Goal: Information Seeking & Learning: Check status

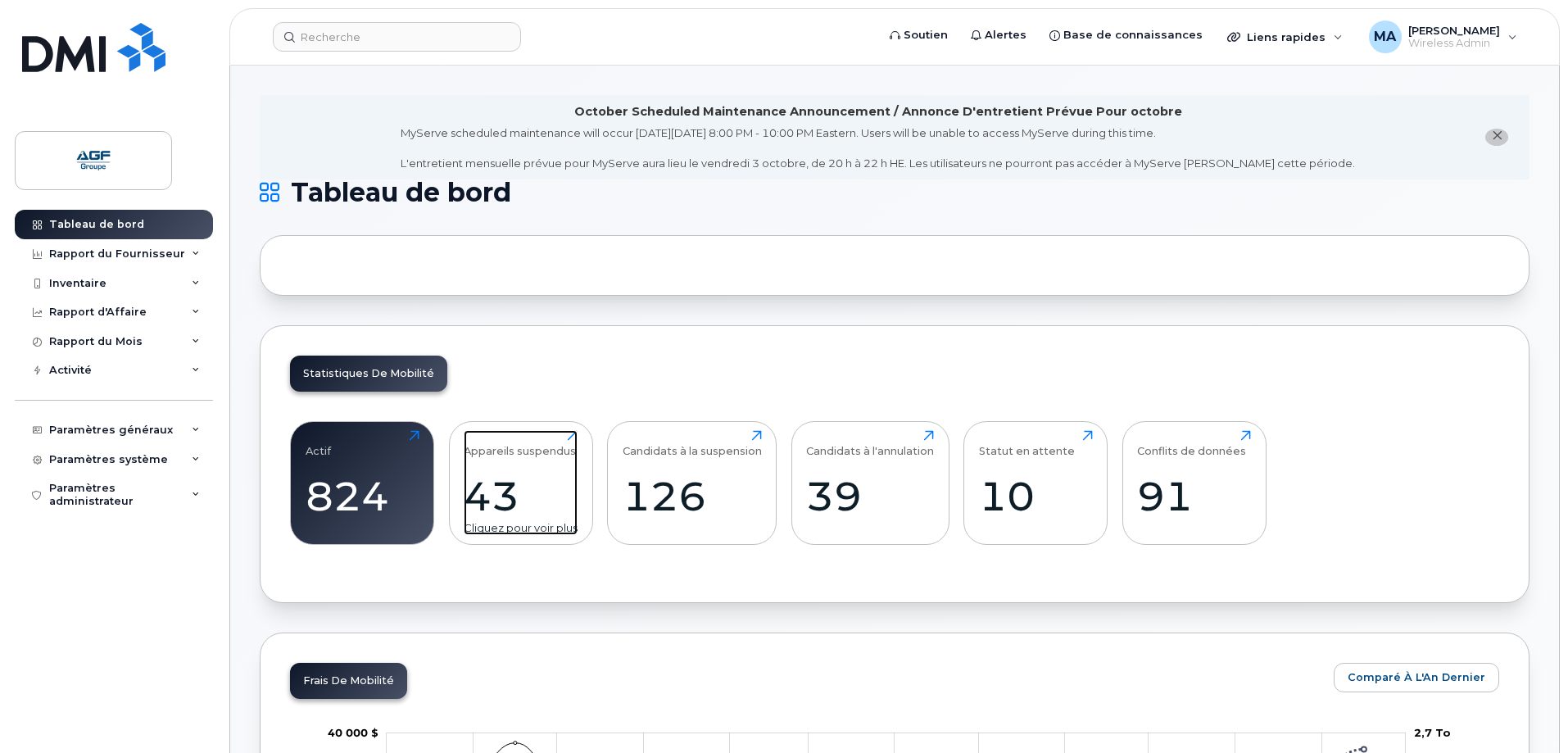
click at [500, 497] on div "43" at bounding box center [520, 496] width 113 height 49
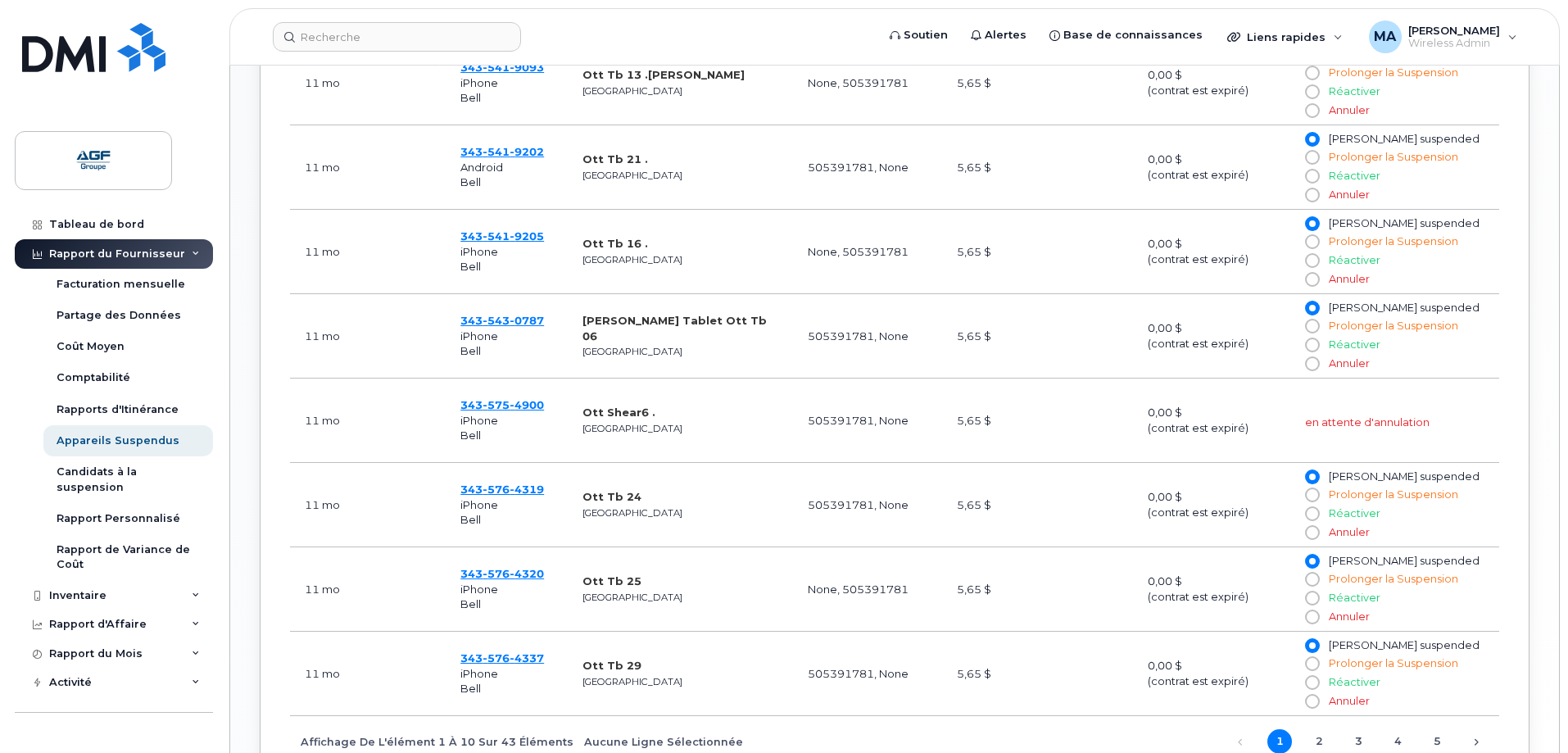
scroll to position [984, 0]
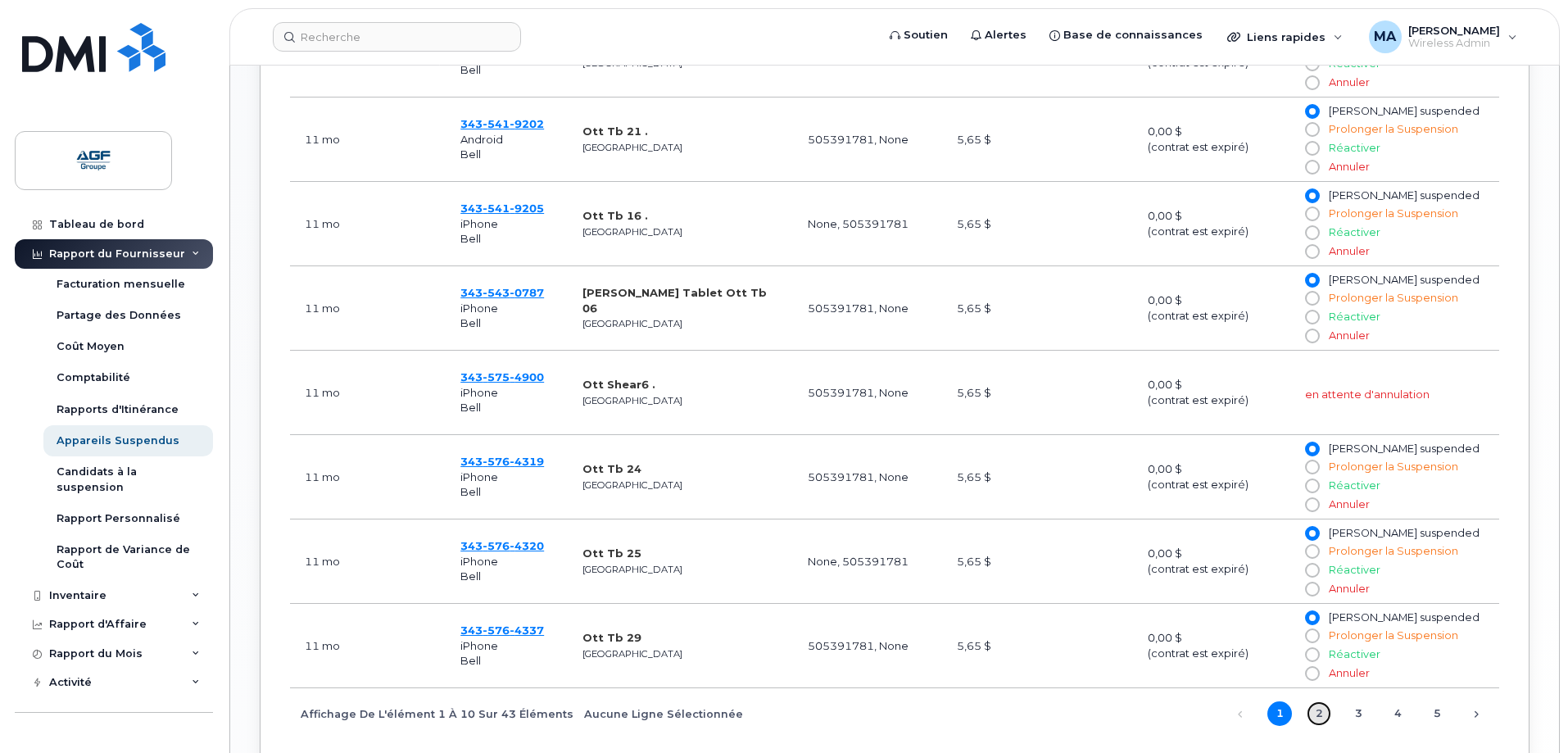
click at [1320, 718] on link "2" at bounding box center [1319, 714] width 25 height 25
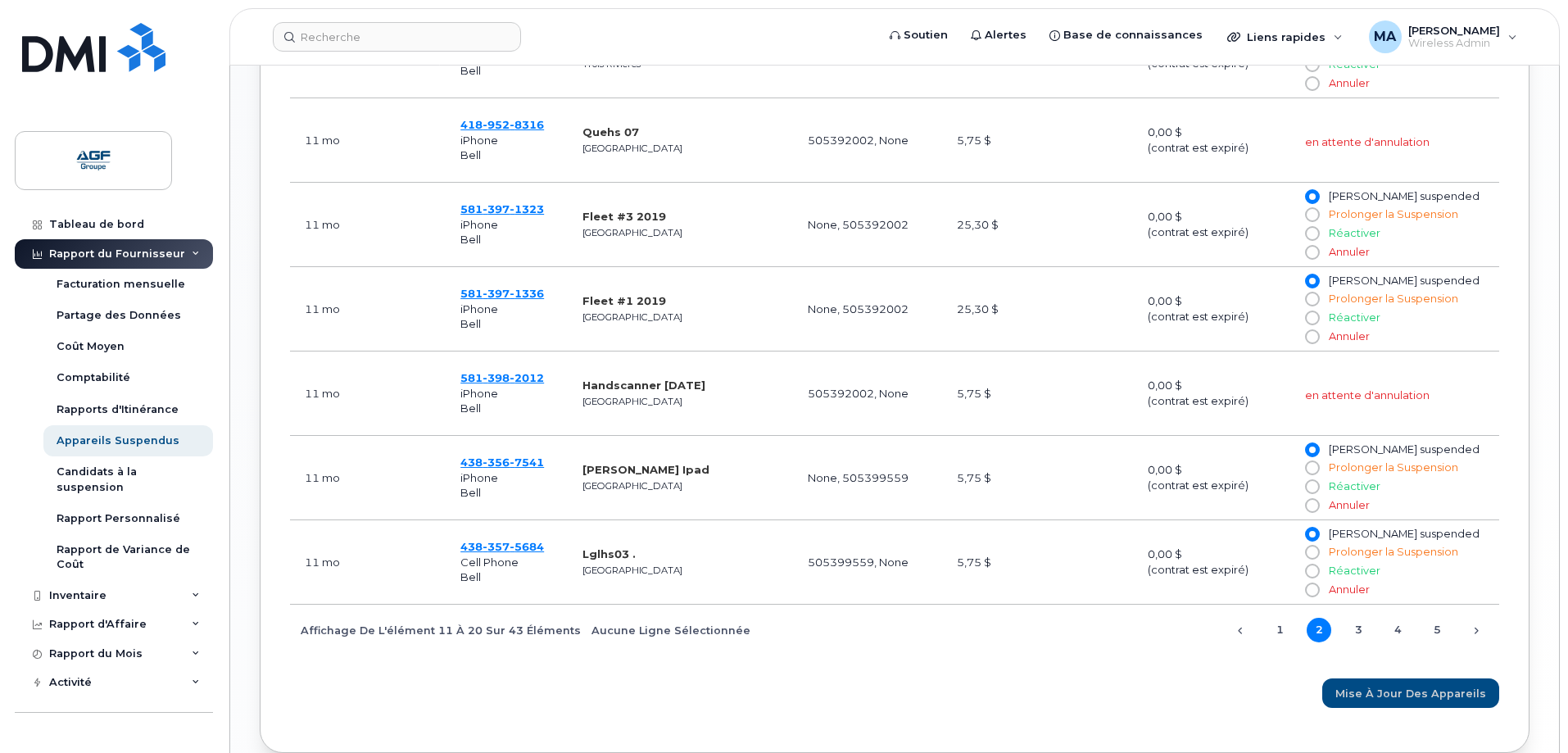
scroll to position [1148, 0]
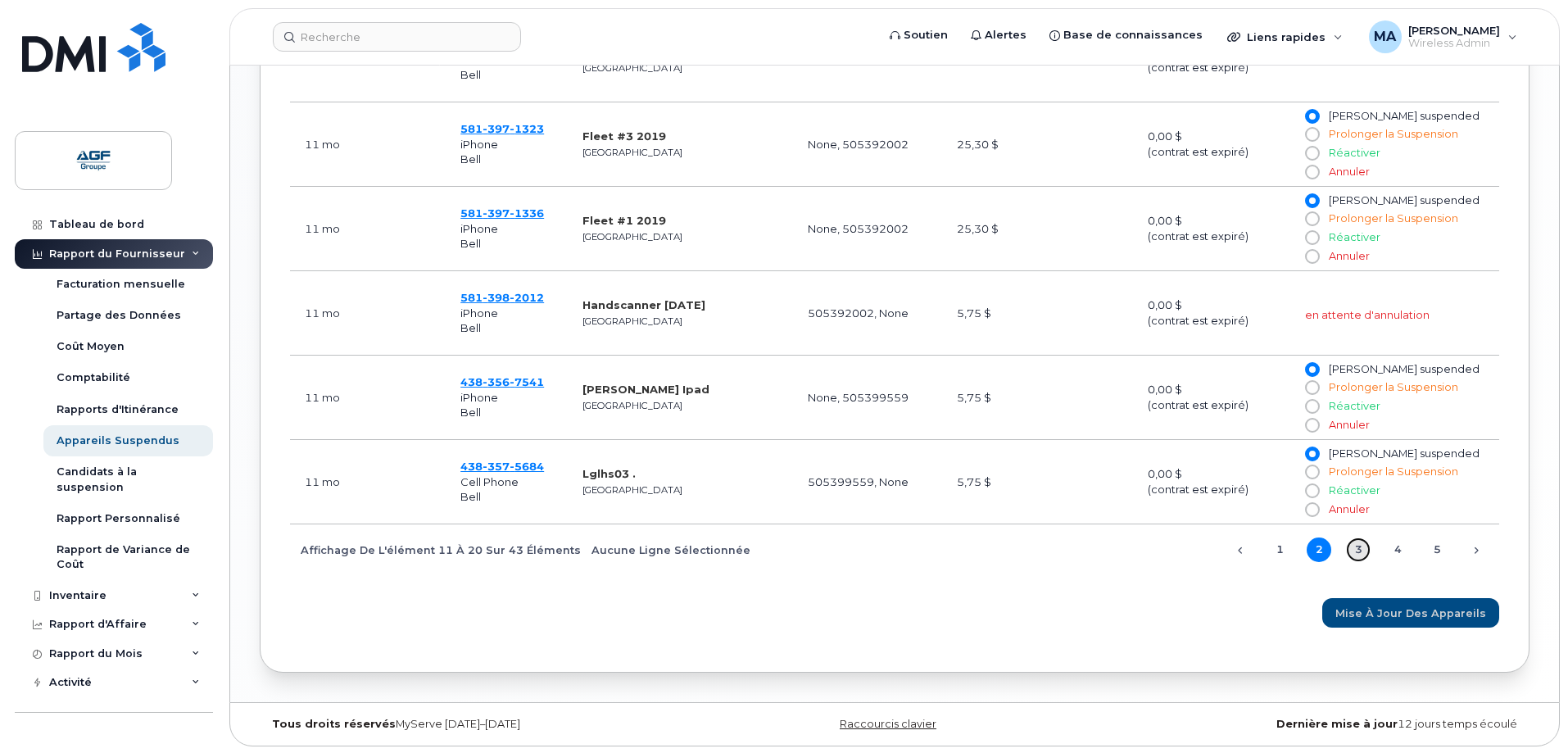
click at [1357, 552] on link "3" at bounding box center [1358, 551] width 25 height 25
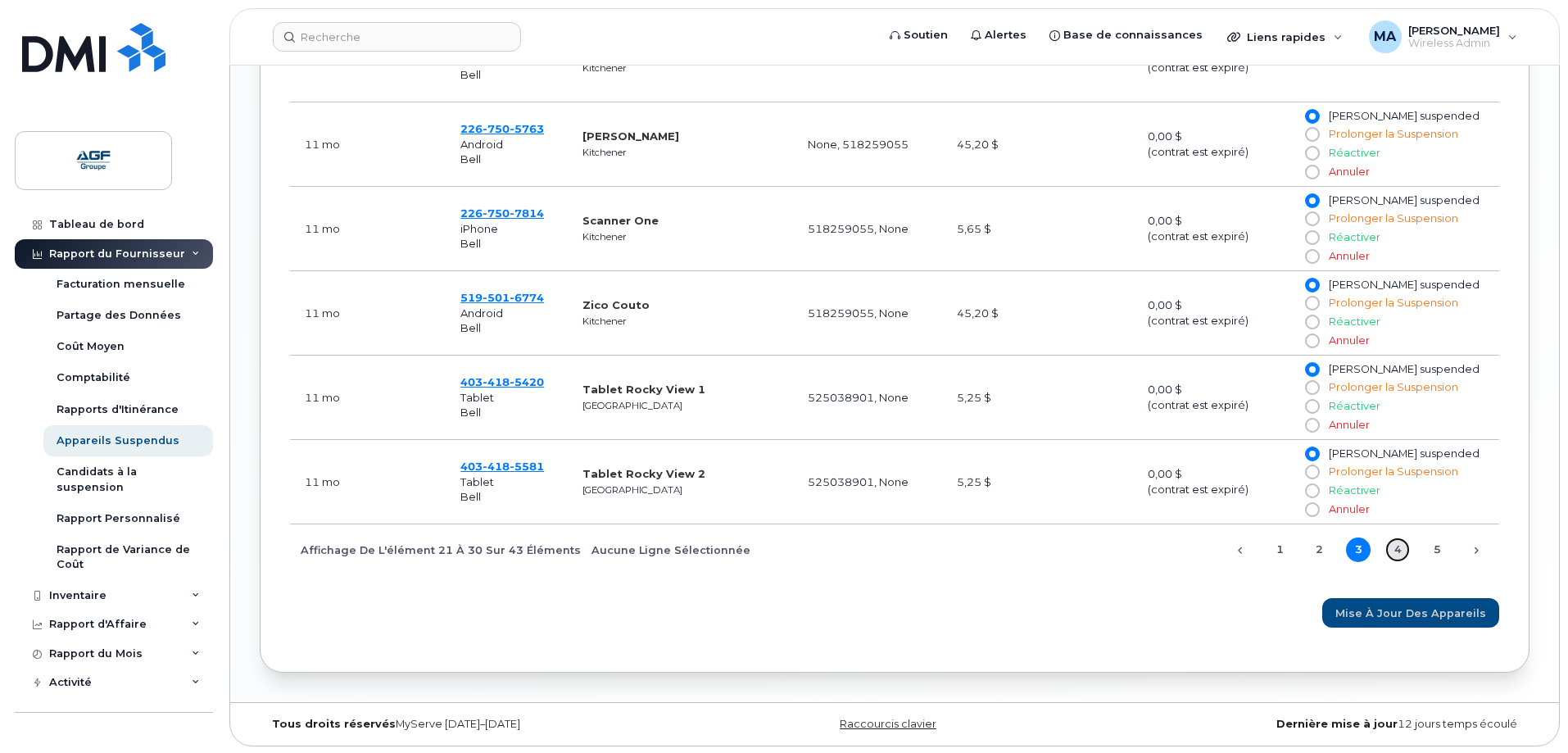
click at [1397, 550] on link "4" at bounding box center [1398, 551] width 25 height 25
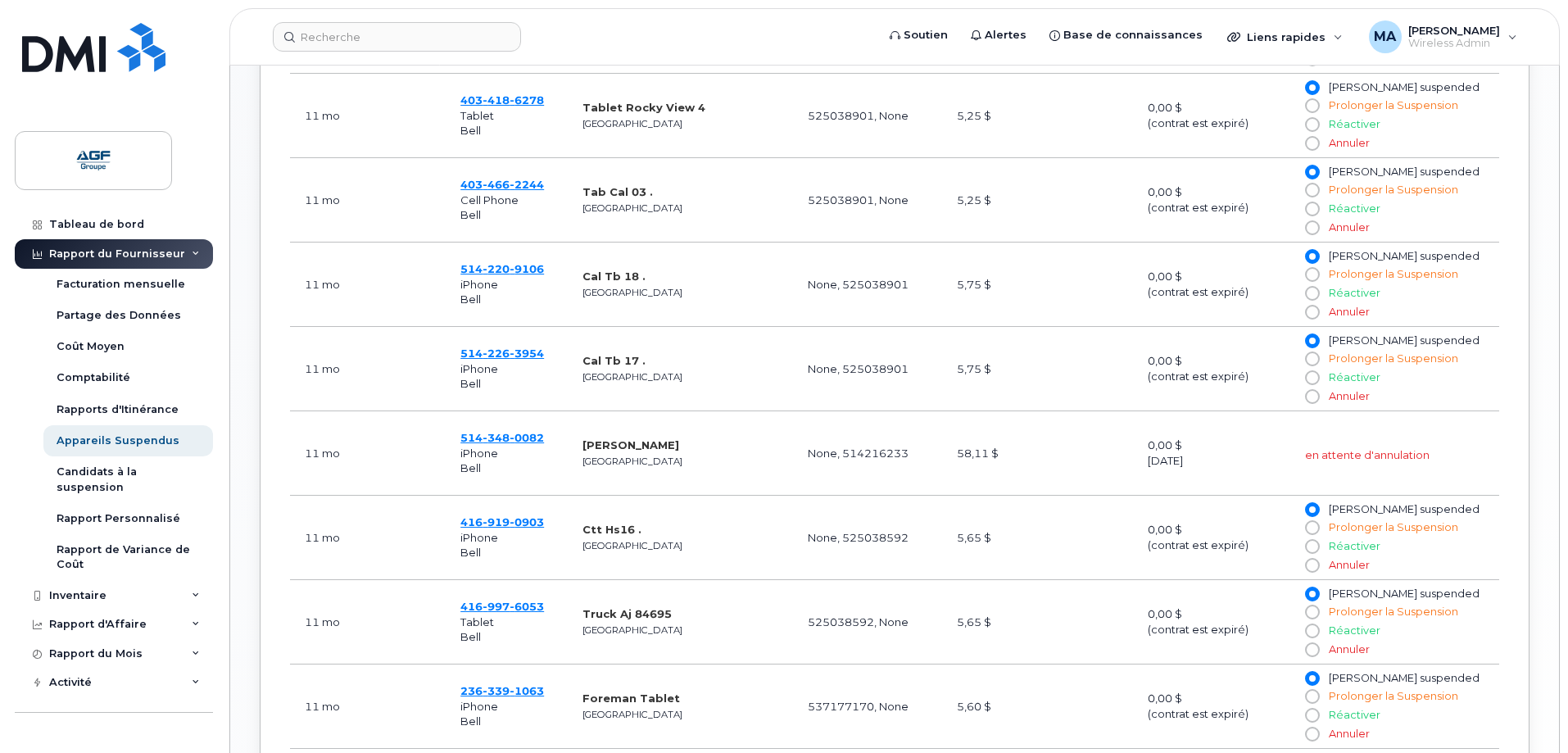
scroll to position [1066, 0]
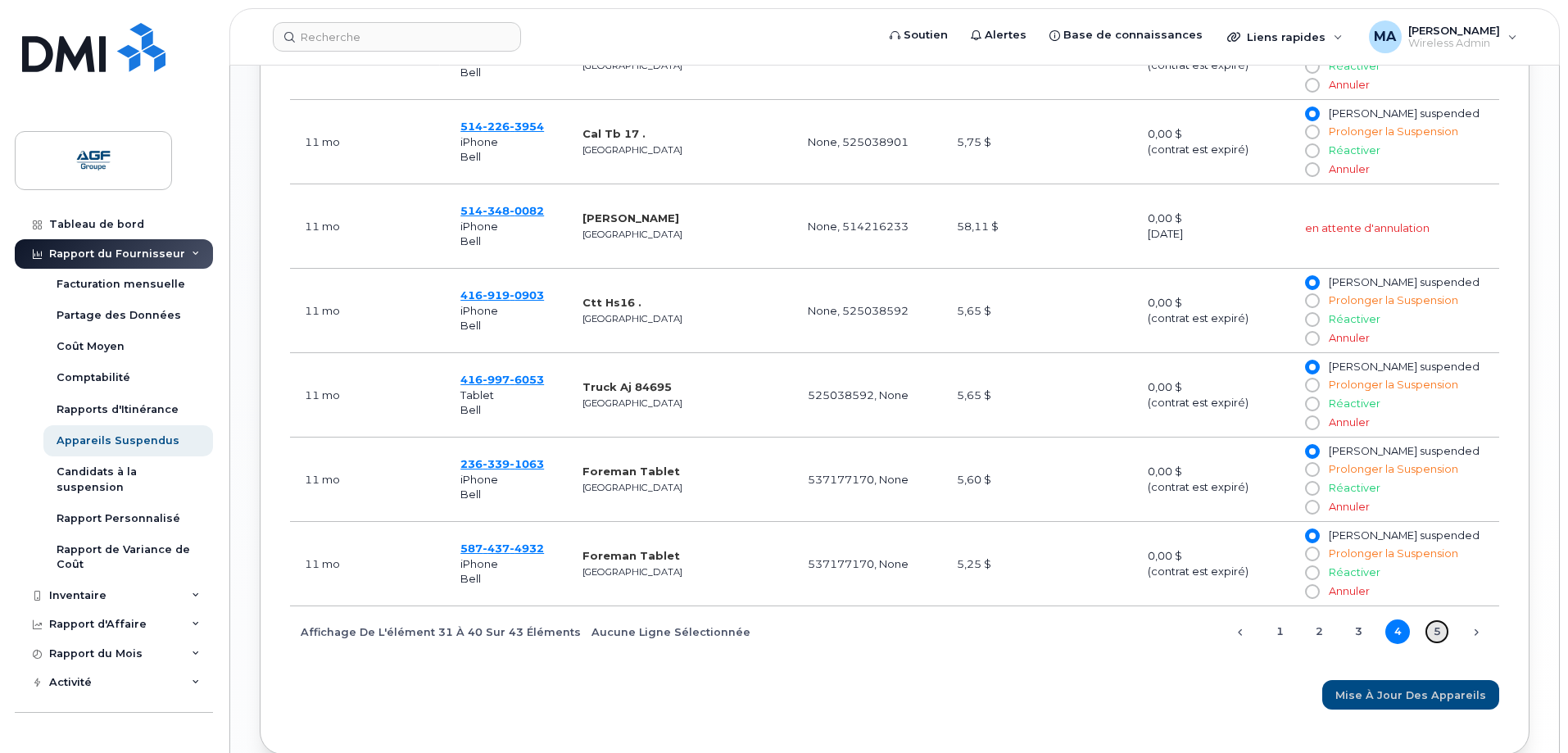
click at [1435, 634] on link "5" at bounding box center [1437, 632] width 25 height 25
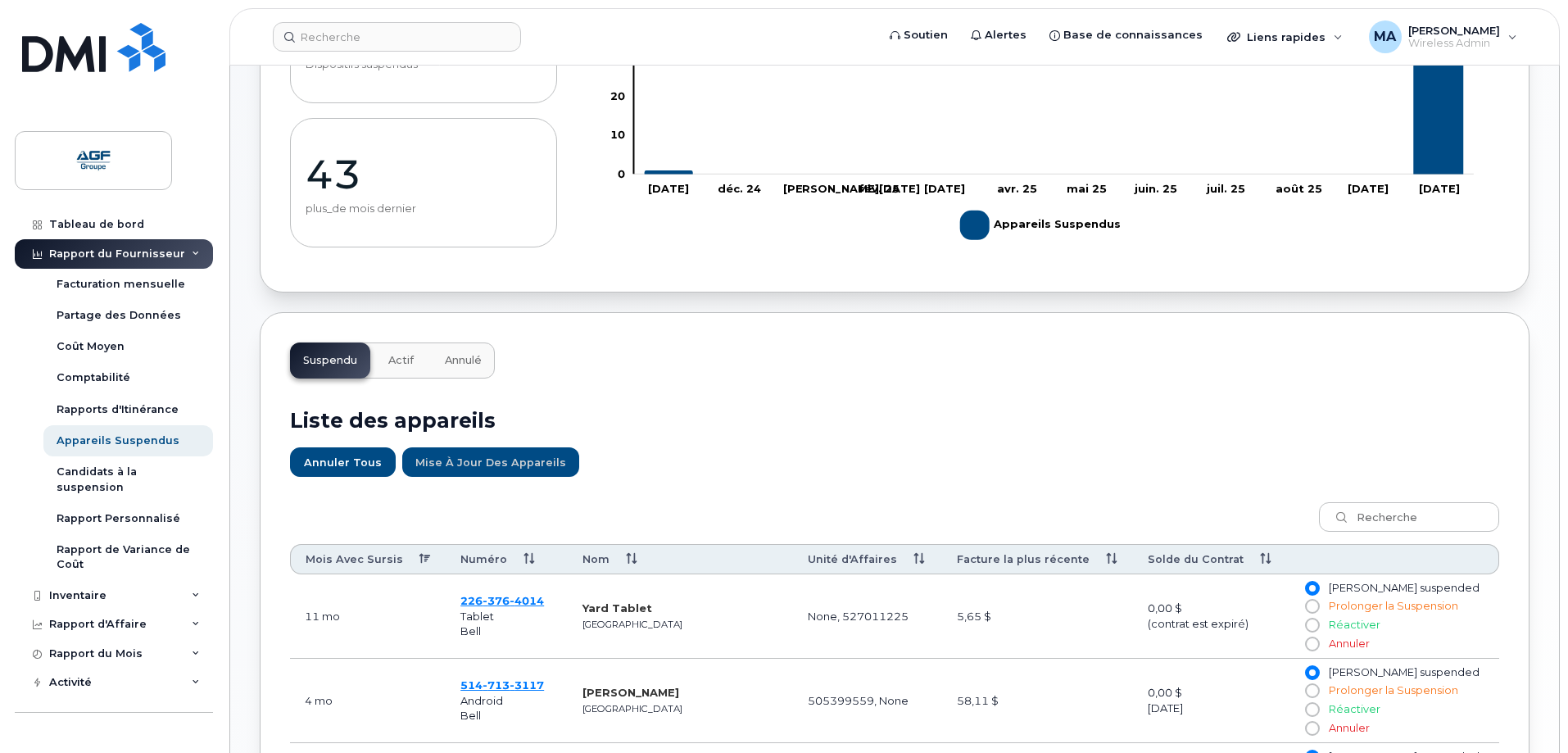
scroll to position [0, 0]
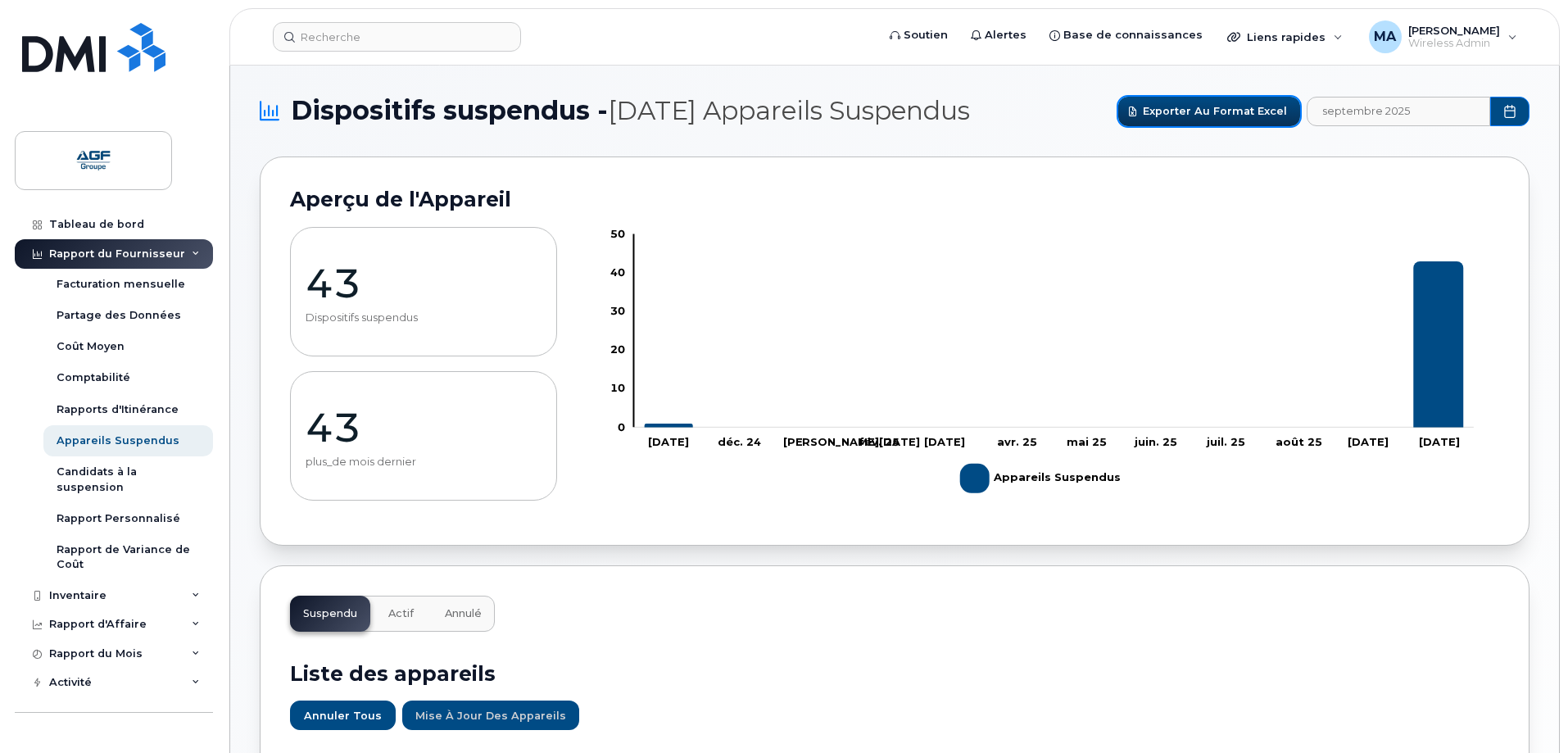
click at [1196, 107] on span "Exporter au format Excel" at bounding box center [1214, 111] width 144 height 15
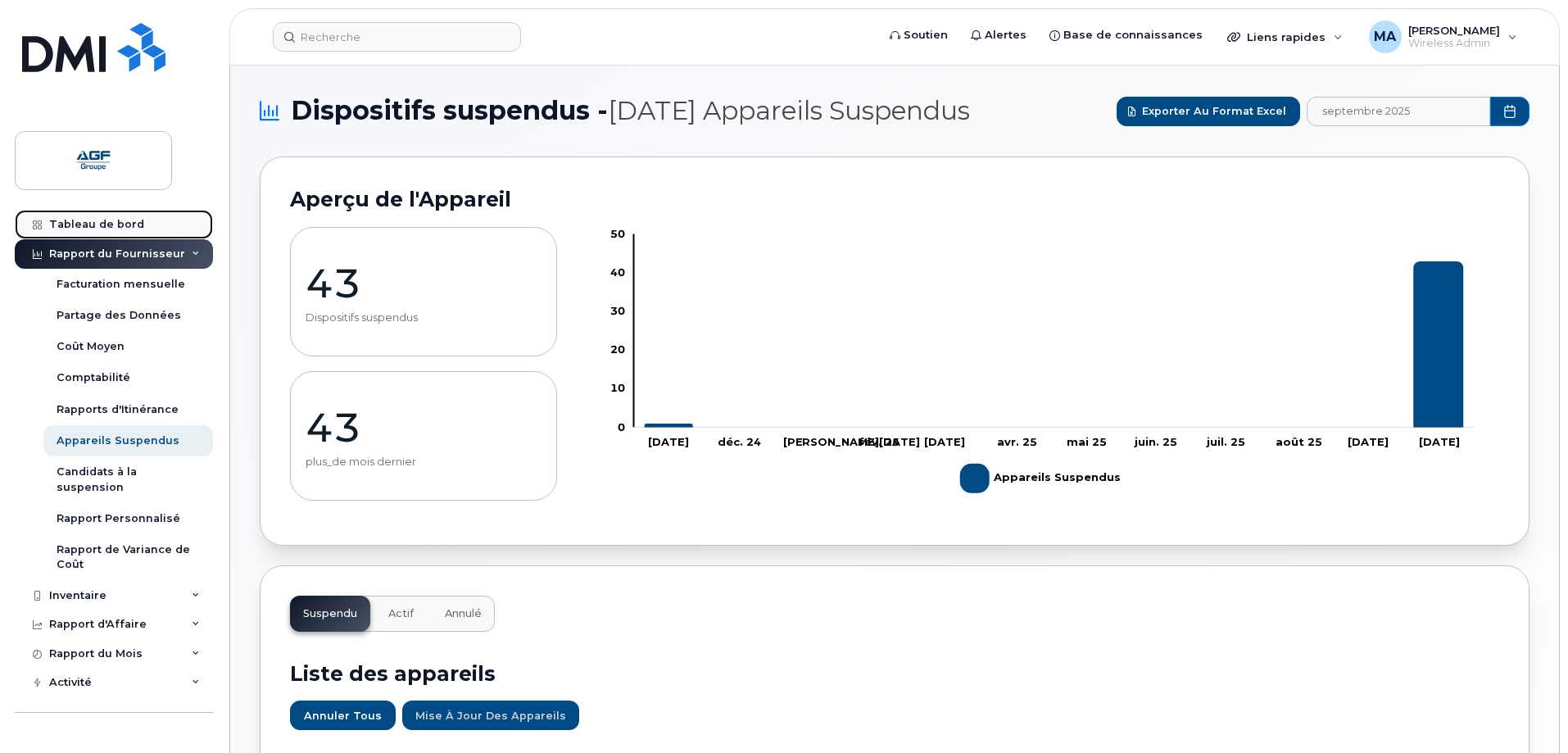
click at [87, 218] on div "Tableau de bord" at bounding box center [97, 224] width 95 height 13
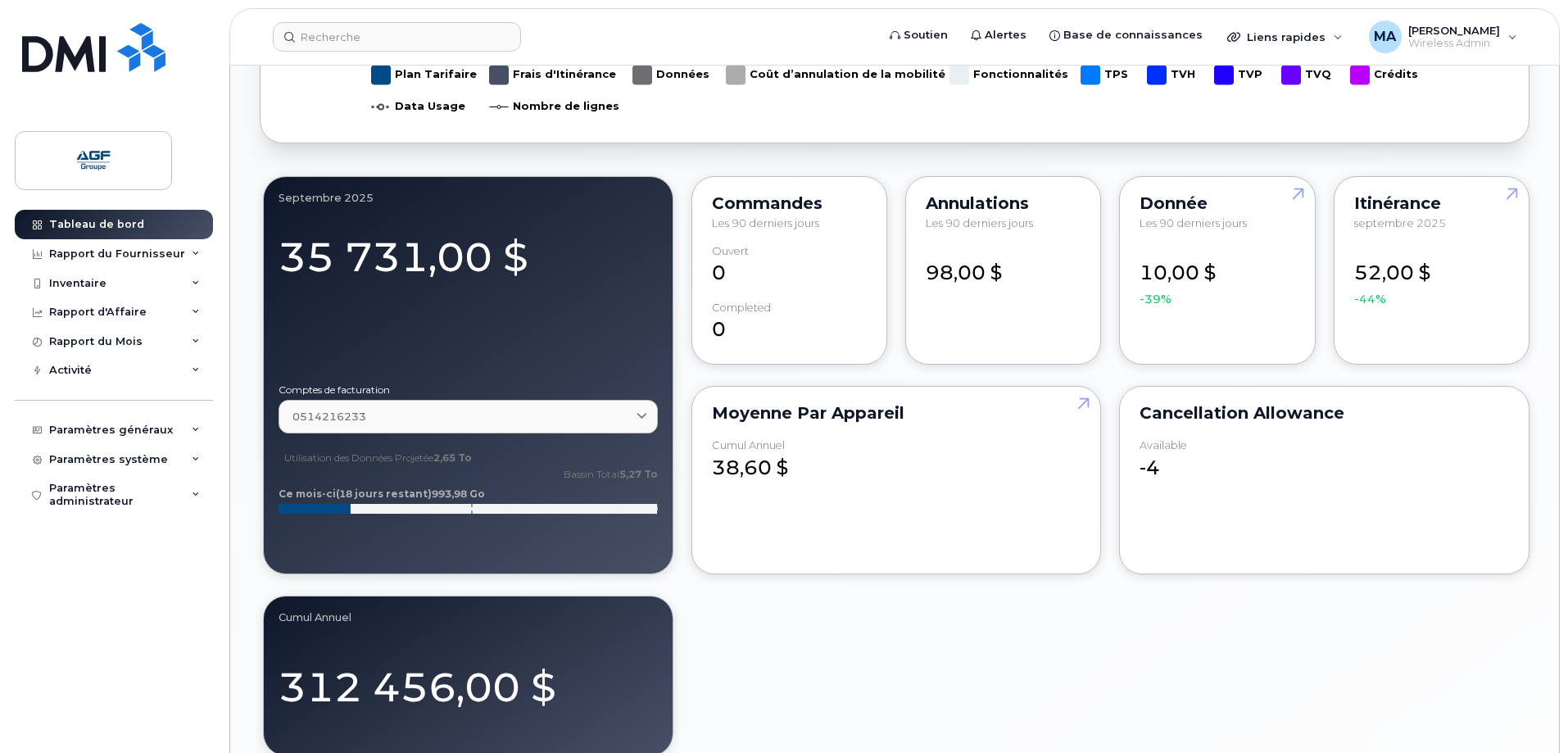
scroll to position [984, 0]
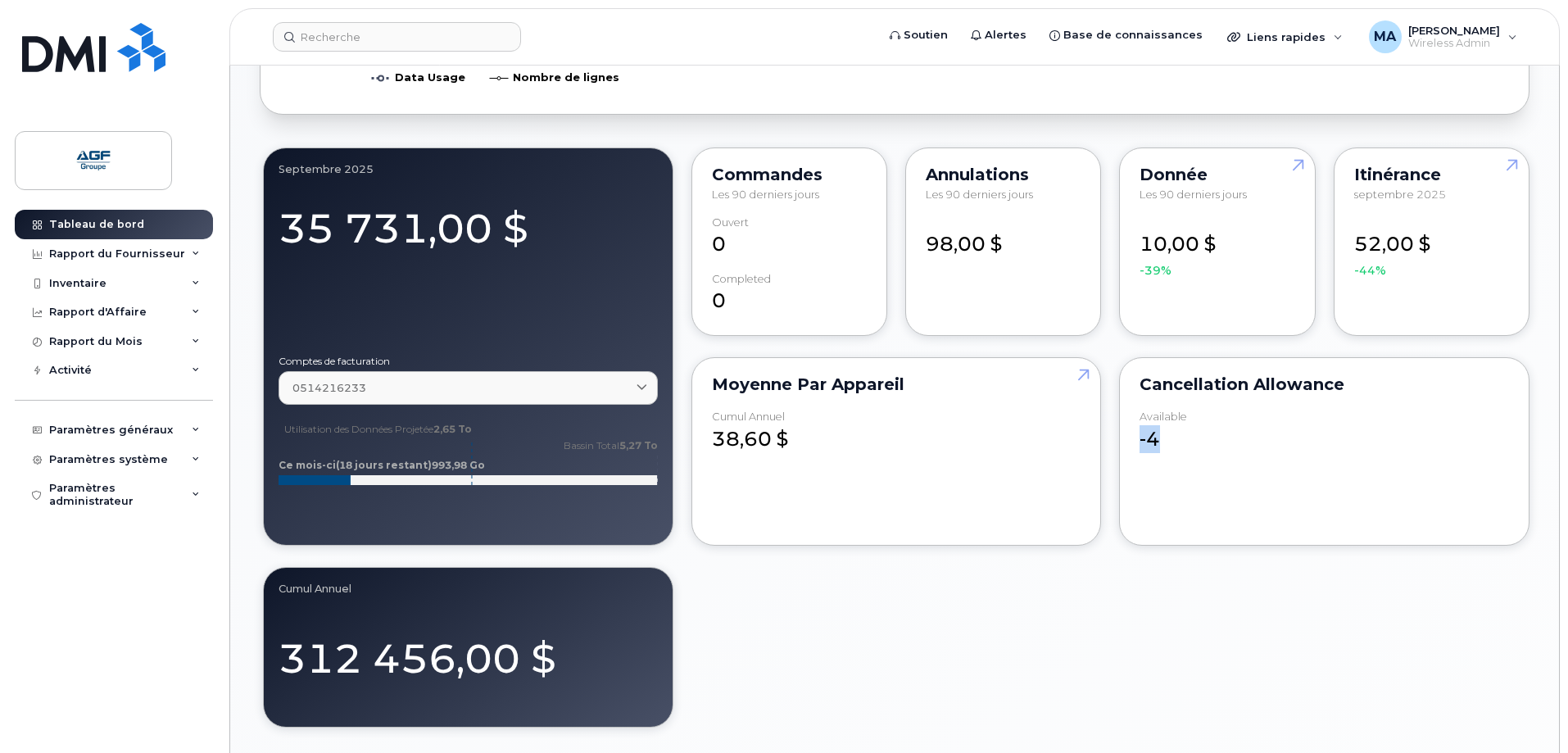
drag, startPoint x: 1152, startPoint y: 456, endPoint x: 1182, endPoint y: 453, distance: 30.1
click at [1165, 456] on div "Cancellation Allowance available -4" at bounding box center [1324, 452] width 410 height 189
click at [1219, 448] on div "-4" at bounding box center [1324, 431] width 369 height 43
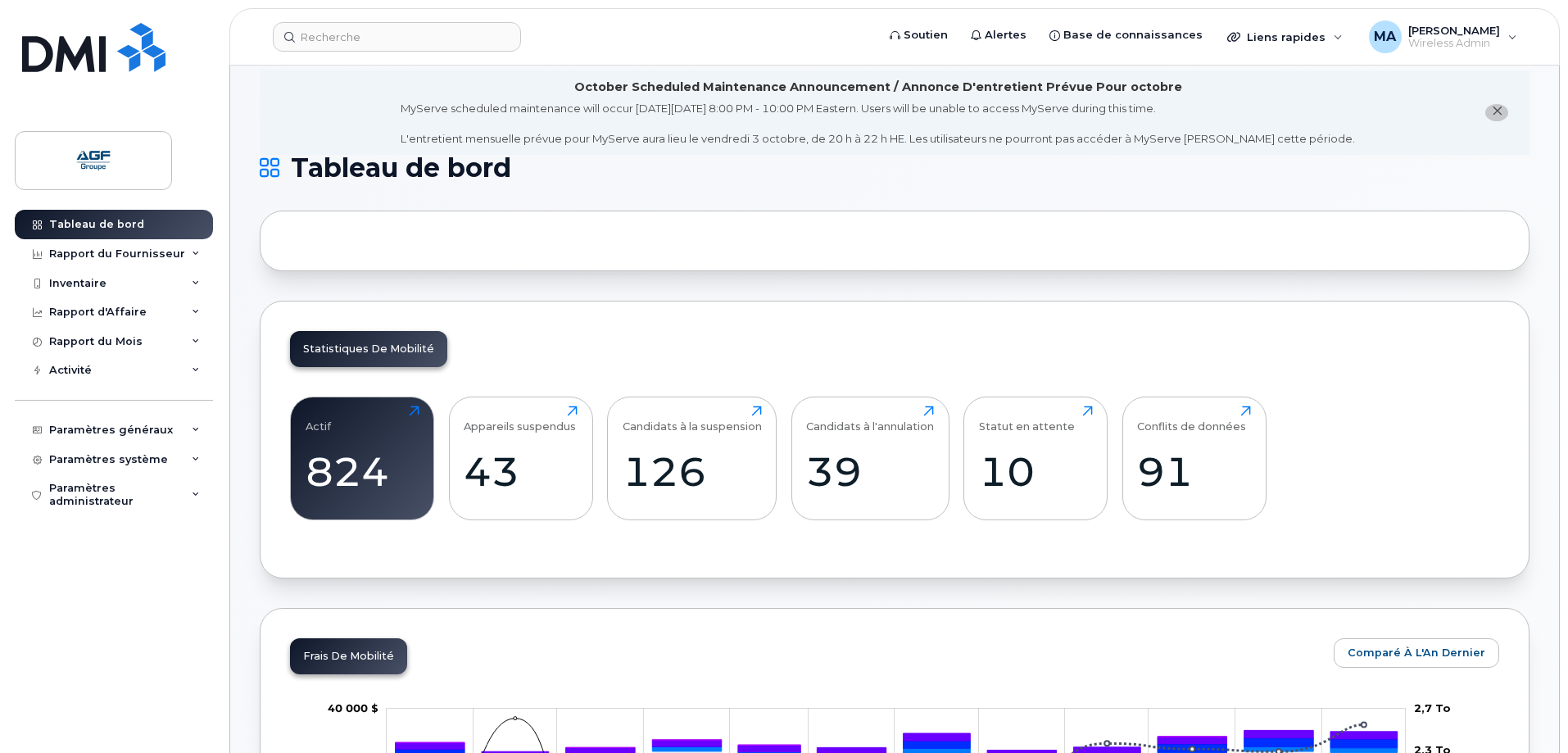
scroll to position [0, 0]
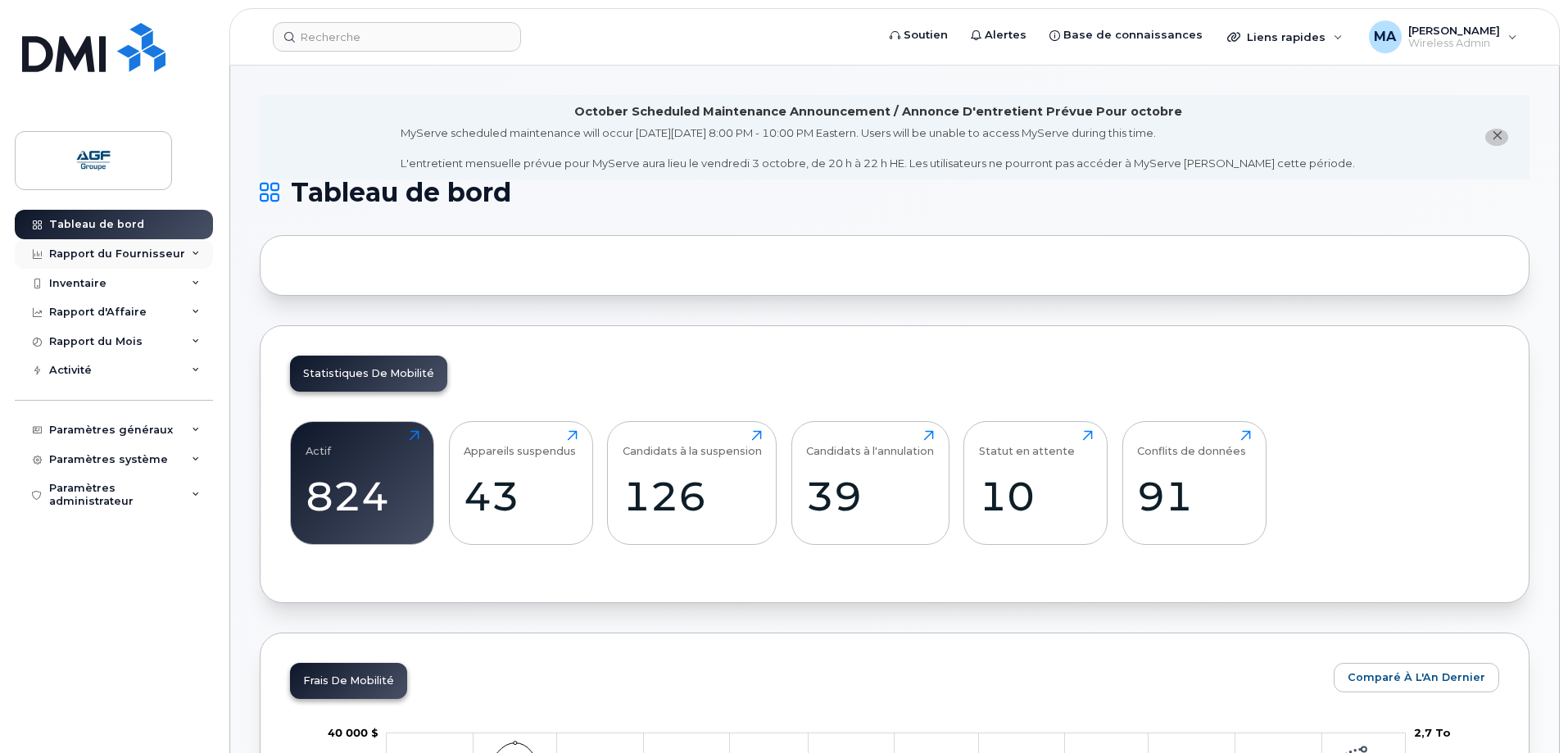
click at [111, 253] on div "Rapport du Fournisseur" at bounding box center [117, 254] width 136 height 13
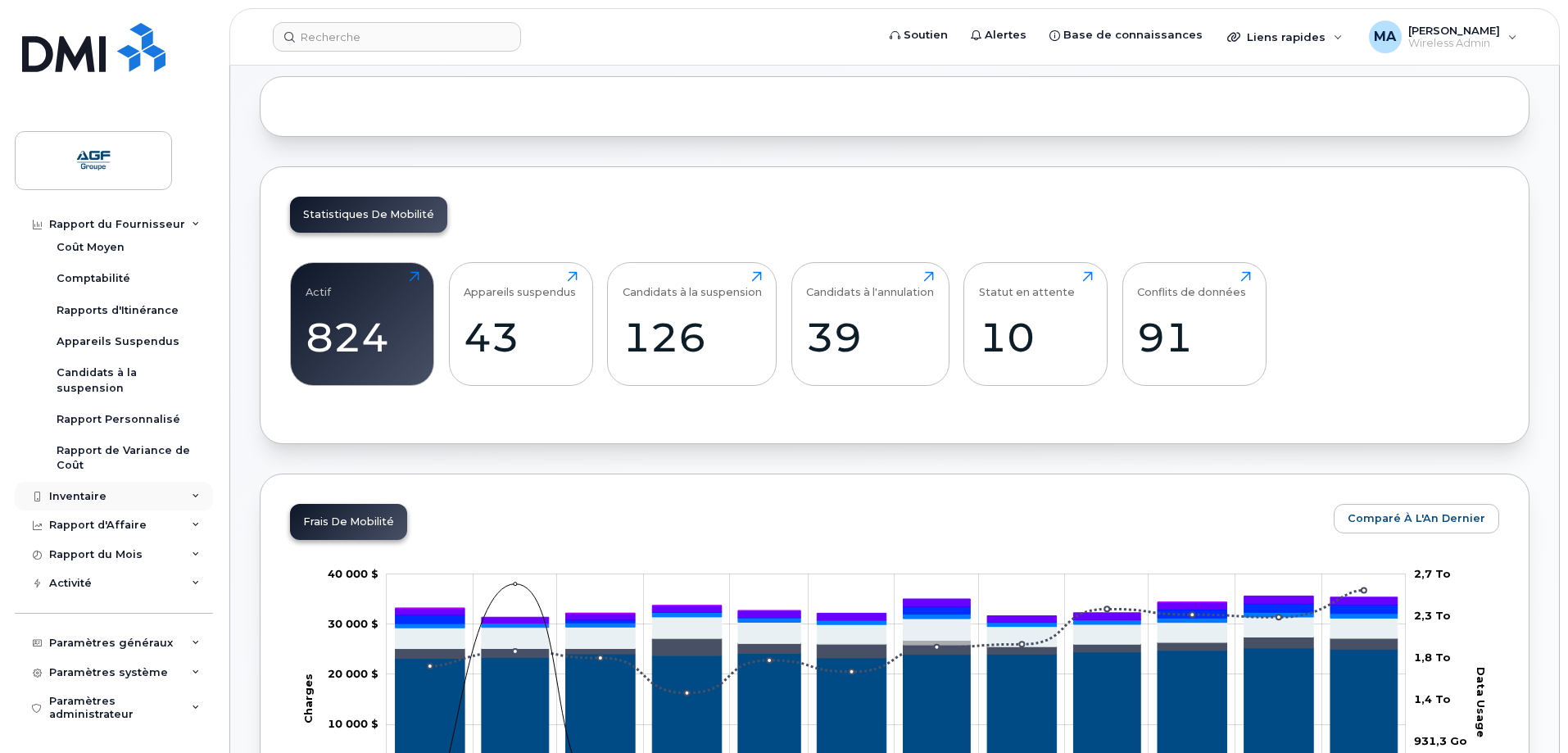
scroll to position [164, 0]
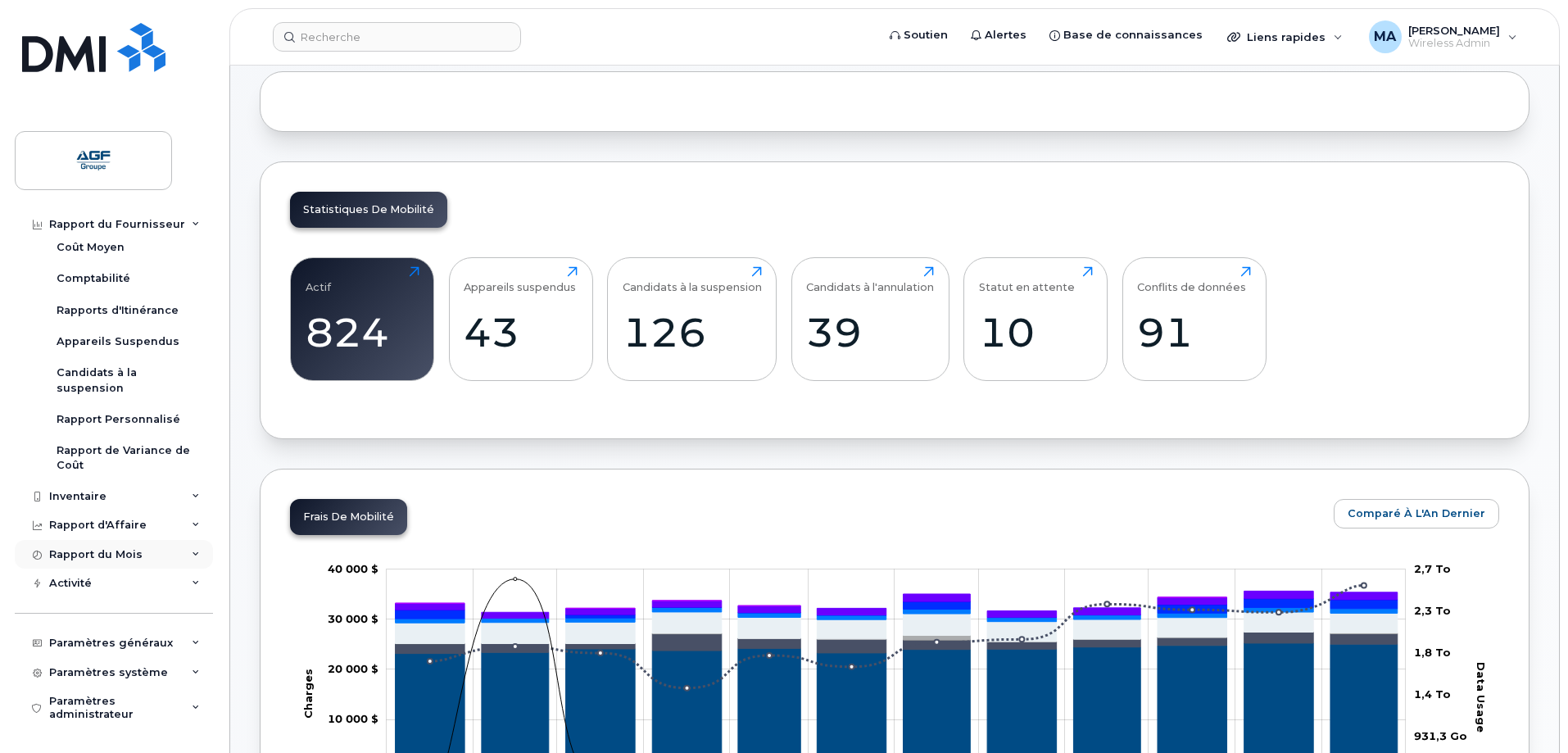
click at [111, 555] on div "Rapport du Mois" at bounding box center [96, 555] width 93 height 13
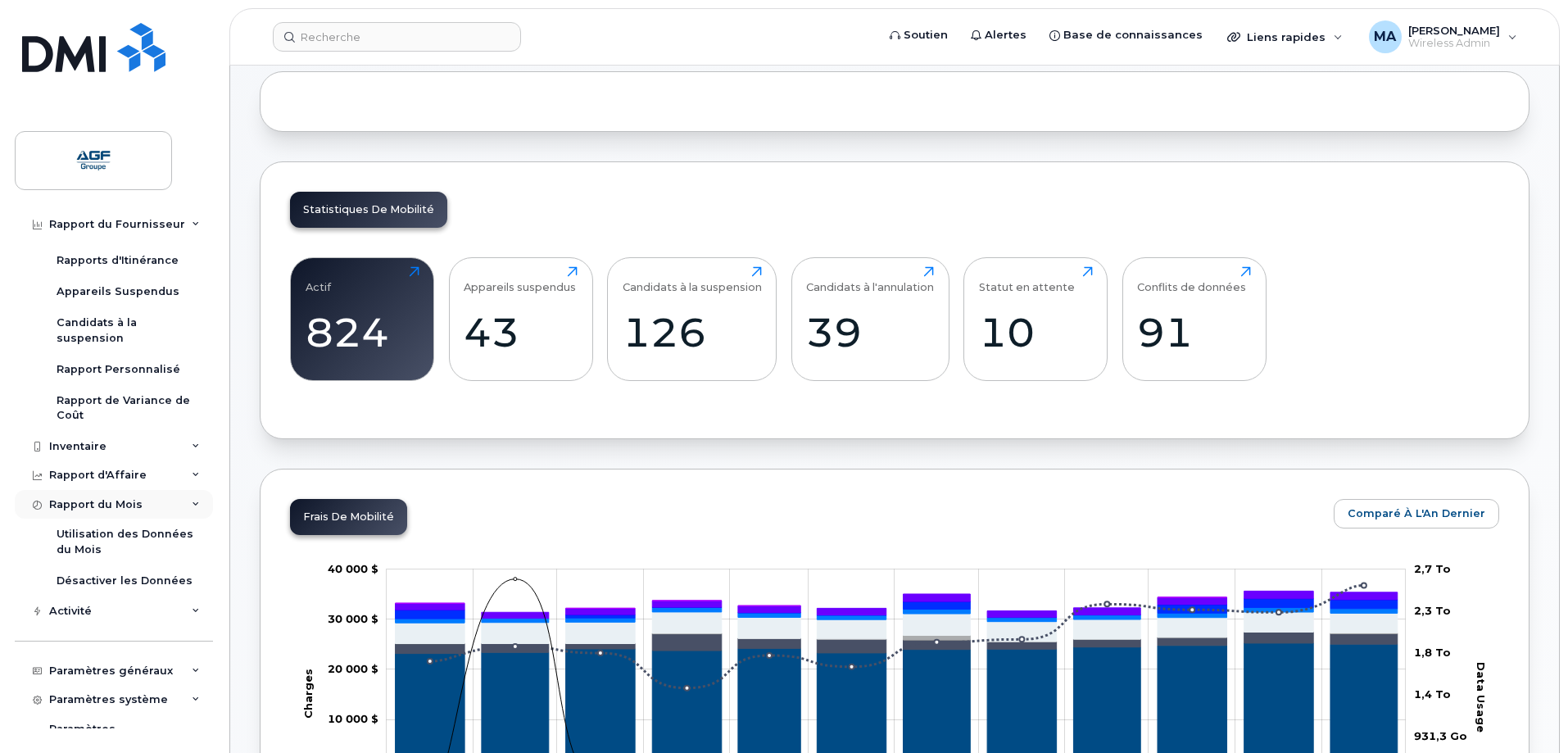
scroll to position [178, 0]
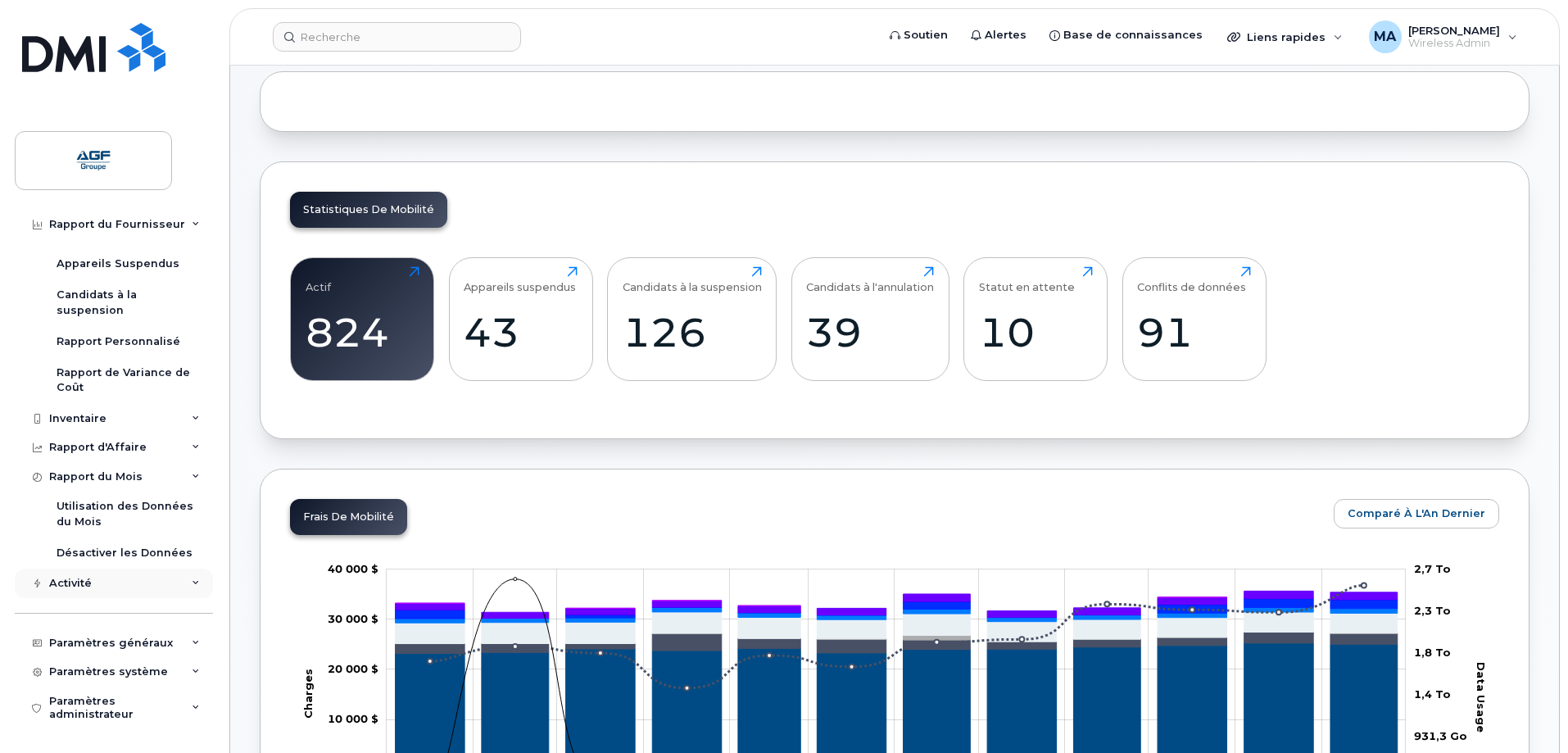
click at [96, 578] on div "Activité" at bounding box center [113, 583] width 198 height 30
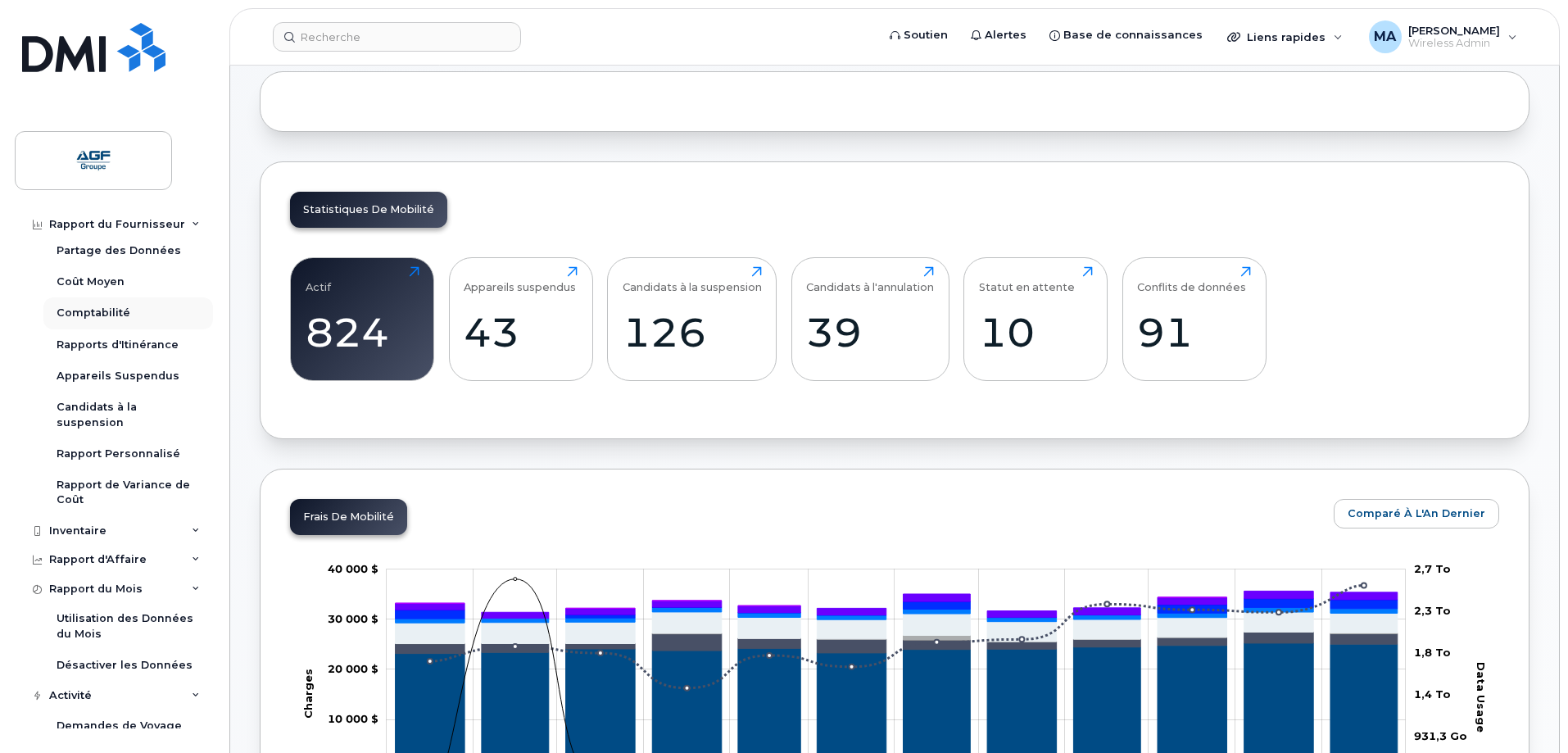
scroll to position [0, 0]
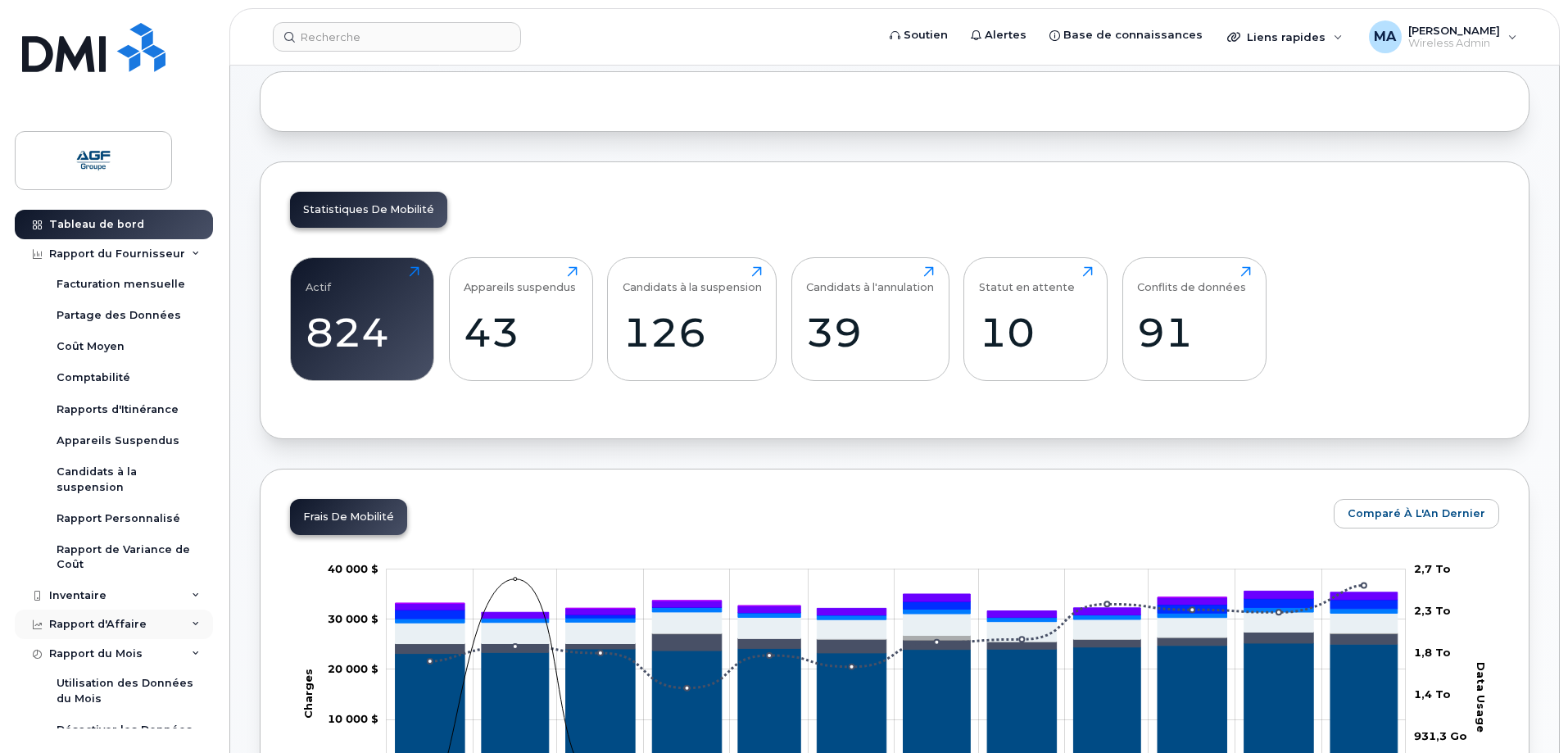
click at [127, 625] on div "Rapport d'Affaire" at bounding box center [98, 625] width 97 height 13
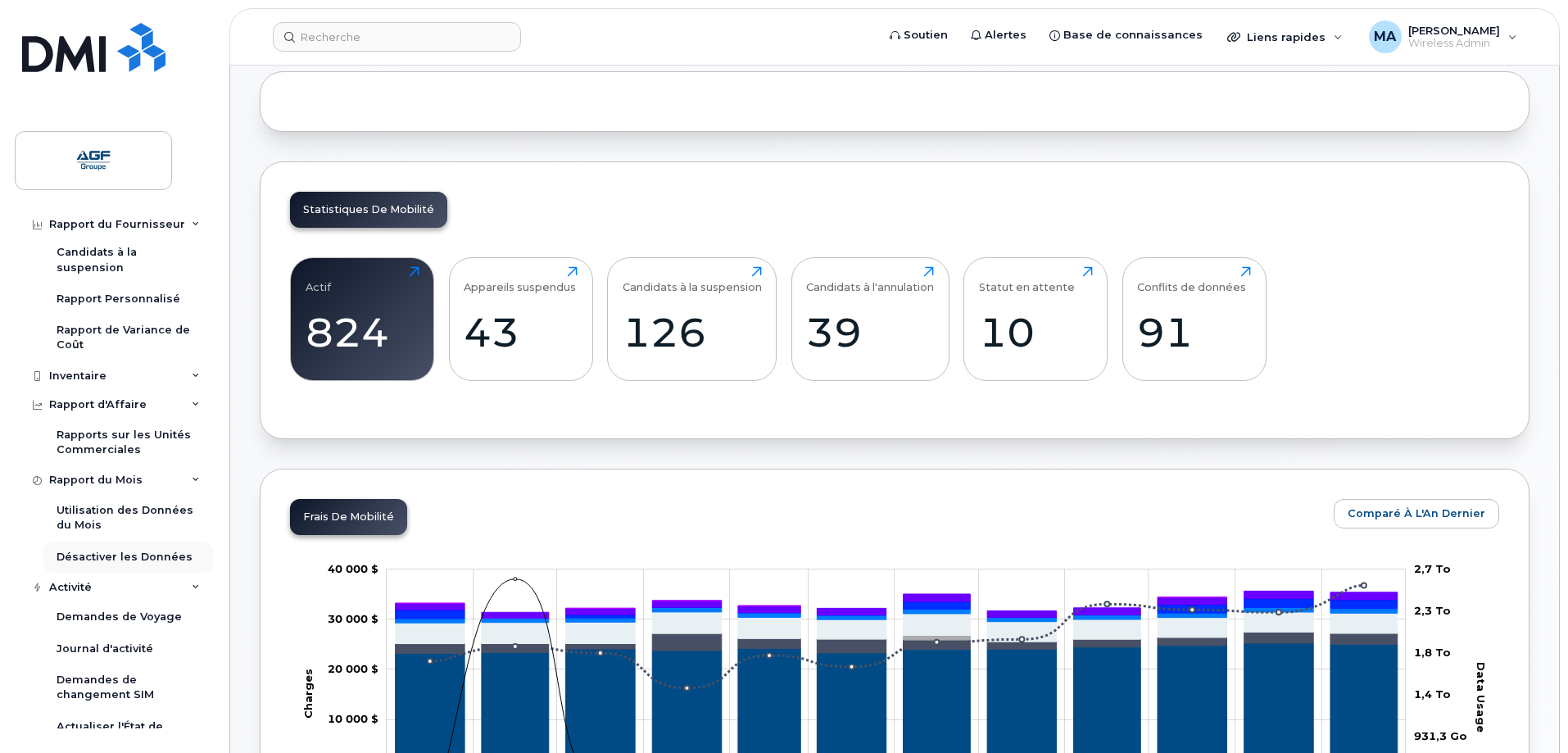
scroll to position [246, 0]
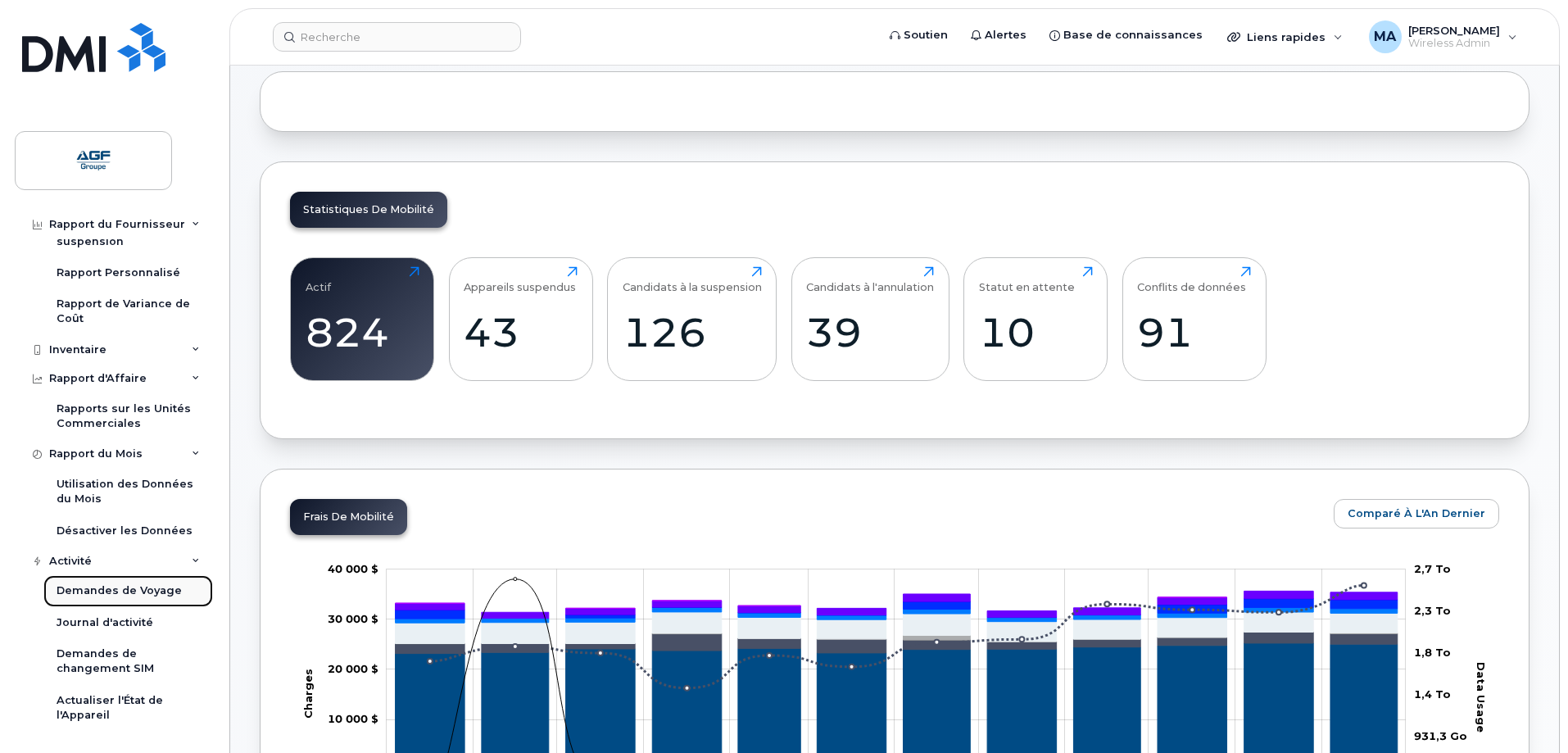
click at [119, 587] on div "Demandes de Voyage" at bounding box center [118, 591] width 125 height 14
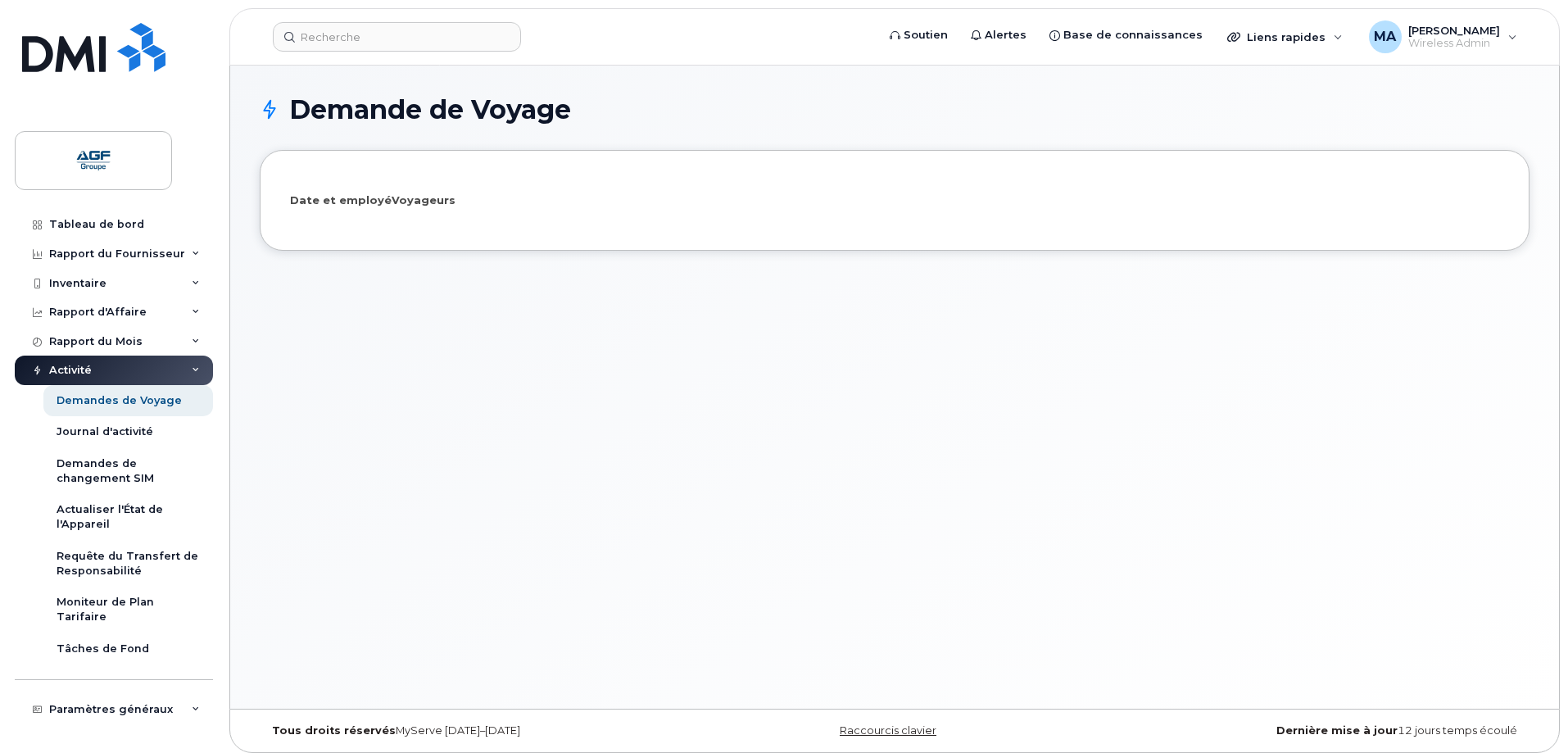
select select
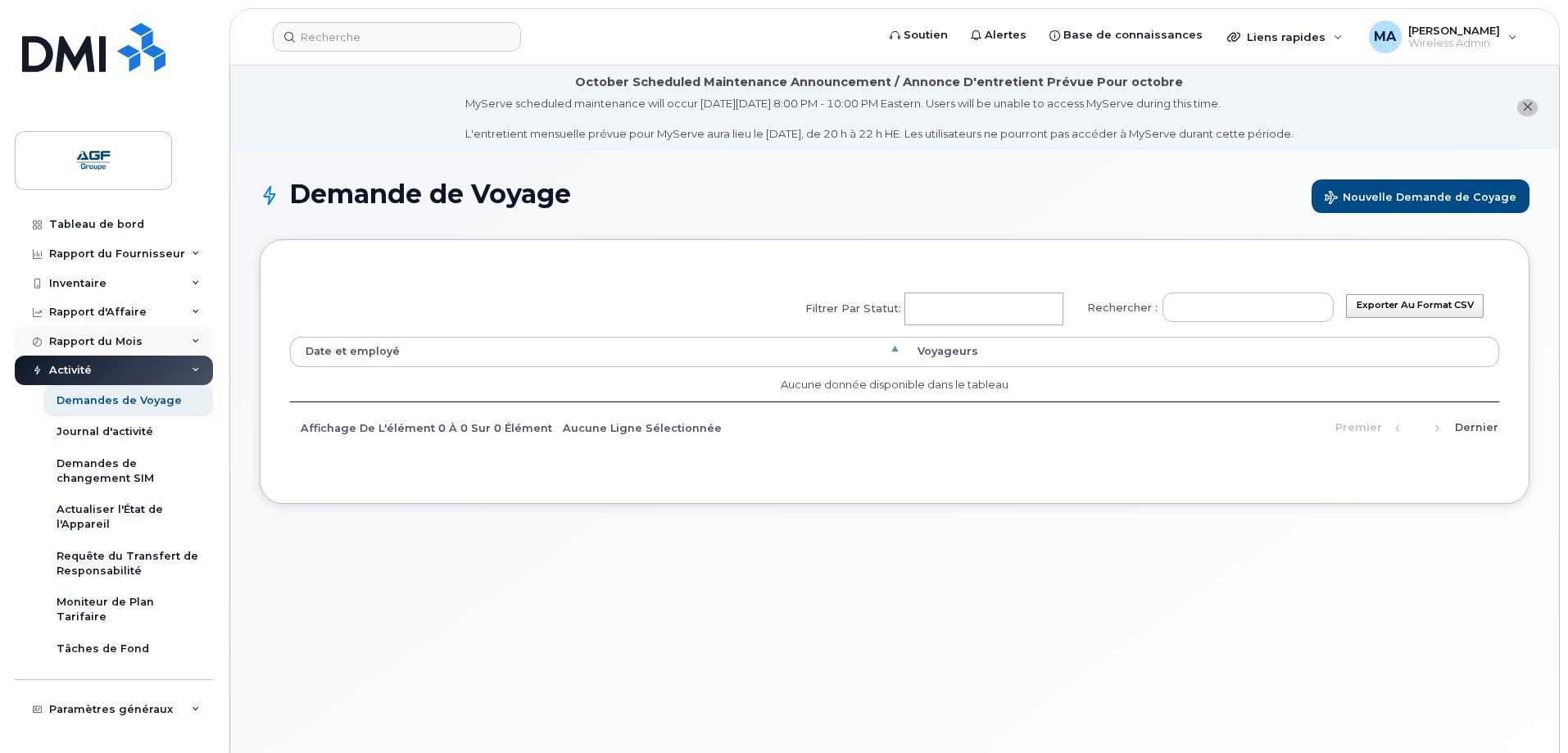
click at [106, 339] on div "Rapport du Mois" at bounding box center [96, 342] width 93 height 13
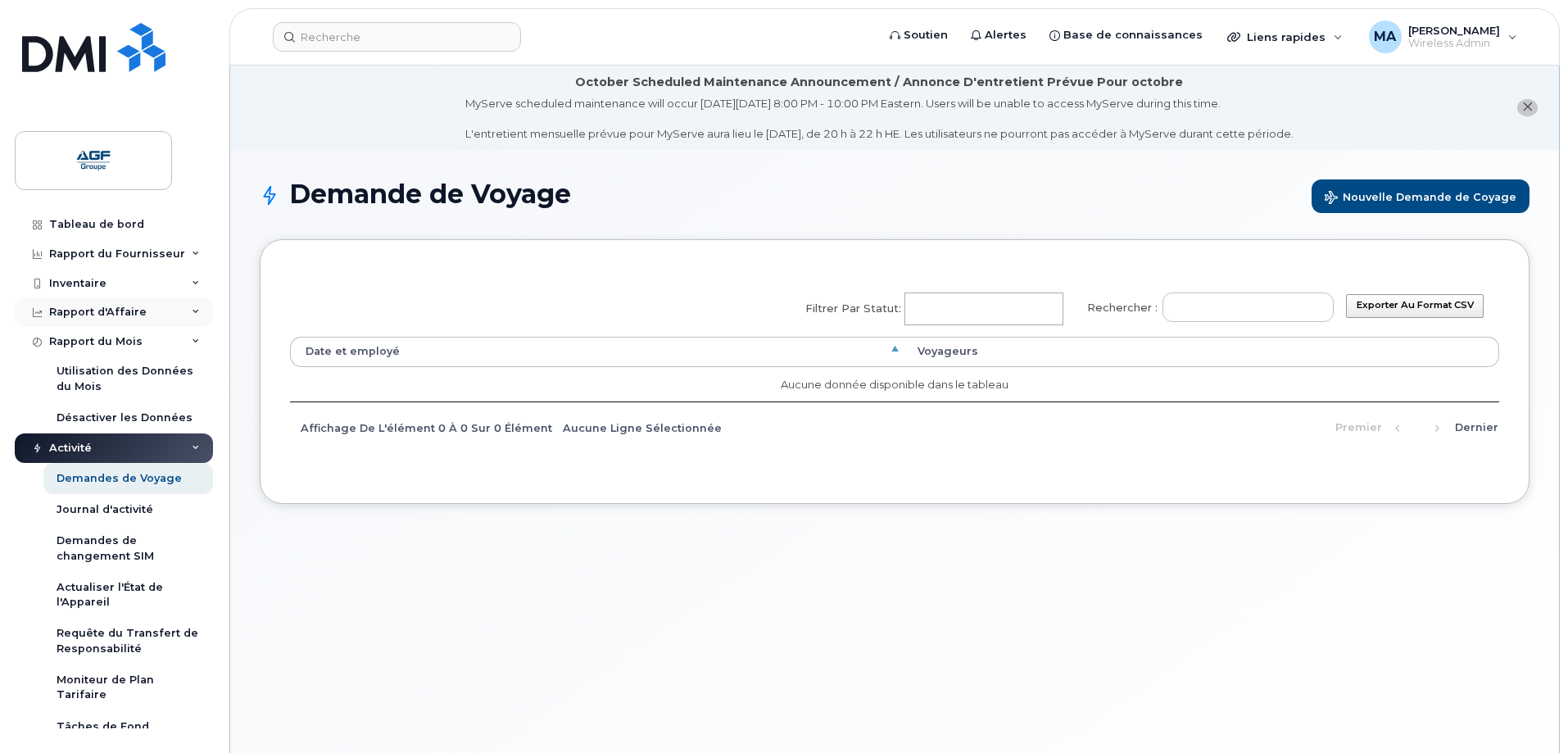
click at [119, 309] on div "Rapport d'Affaire" at bounding box center [98, 312] width 97 height 13
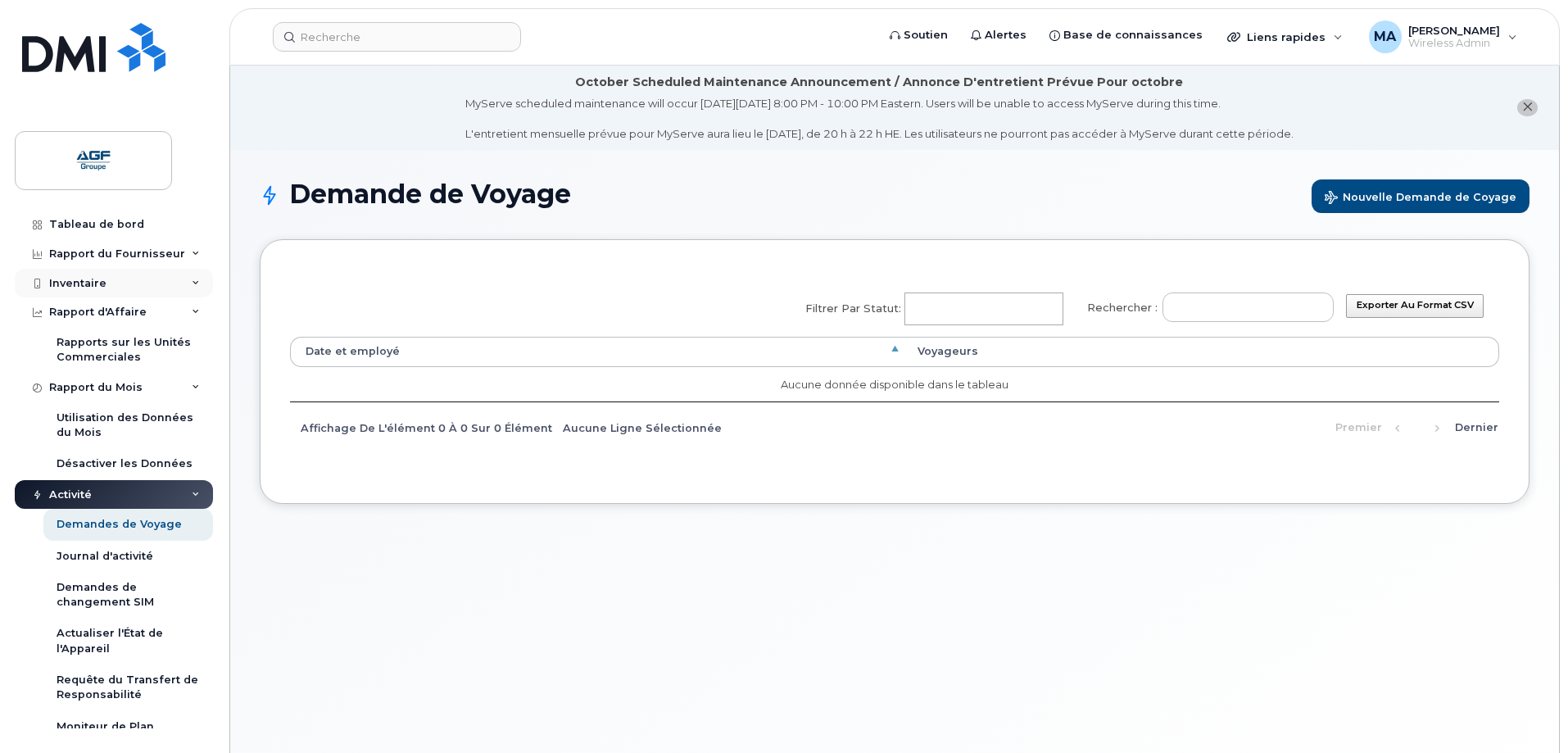
click at [125, 280] on div "Inventaire" at bounding box center [113, 283] width 198 height 30
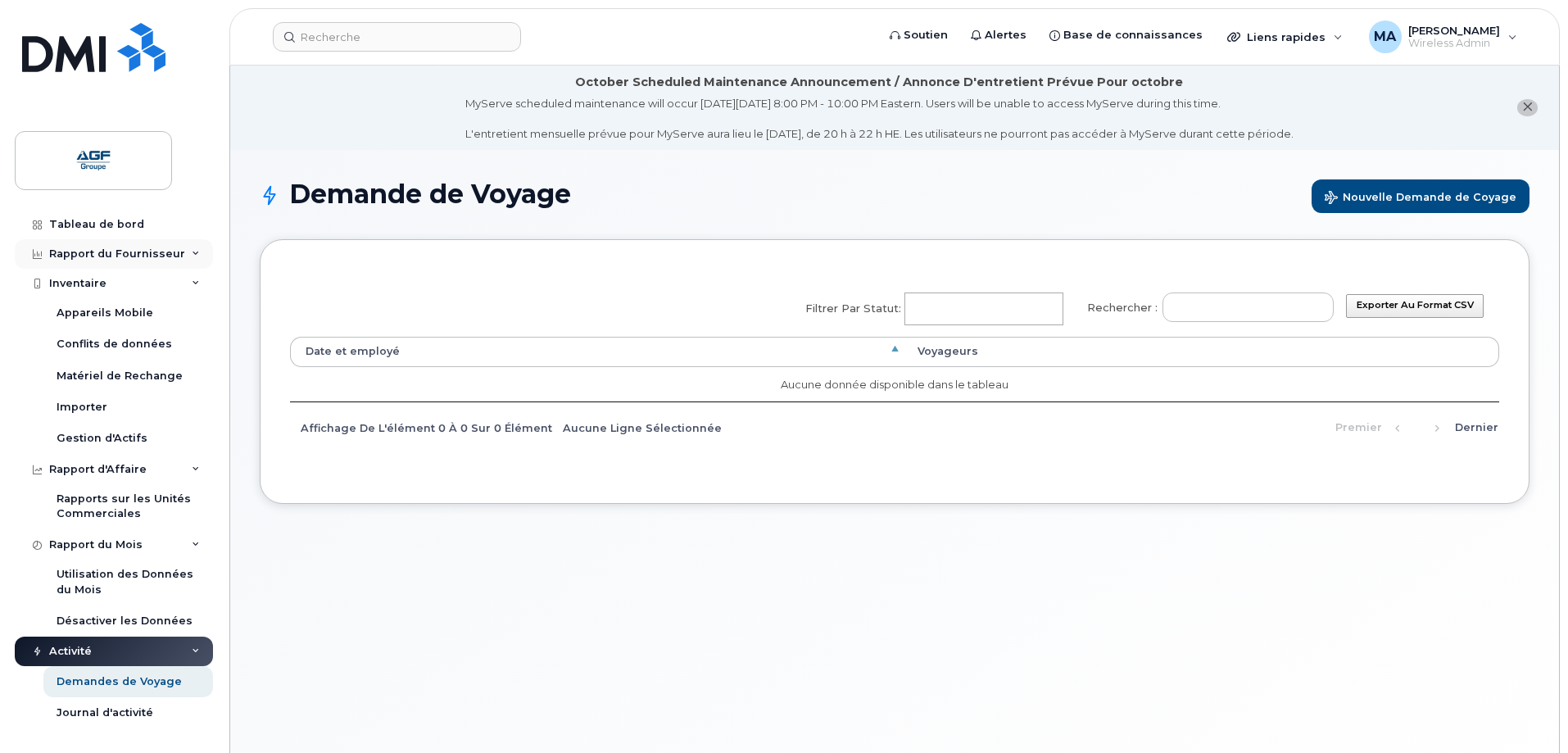
click at [125, 247] on div "Rapport du Fournisseur" at bounding box center [117, 254] width 136 height 13
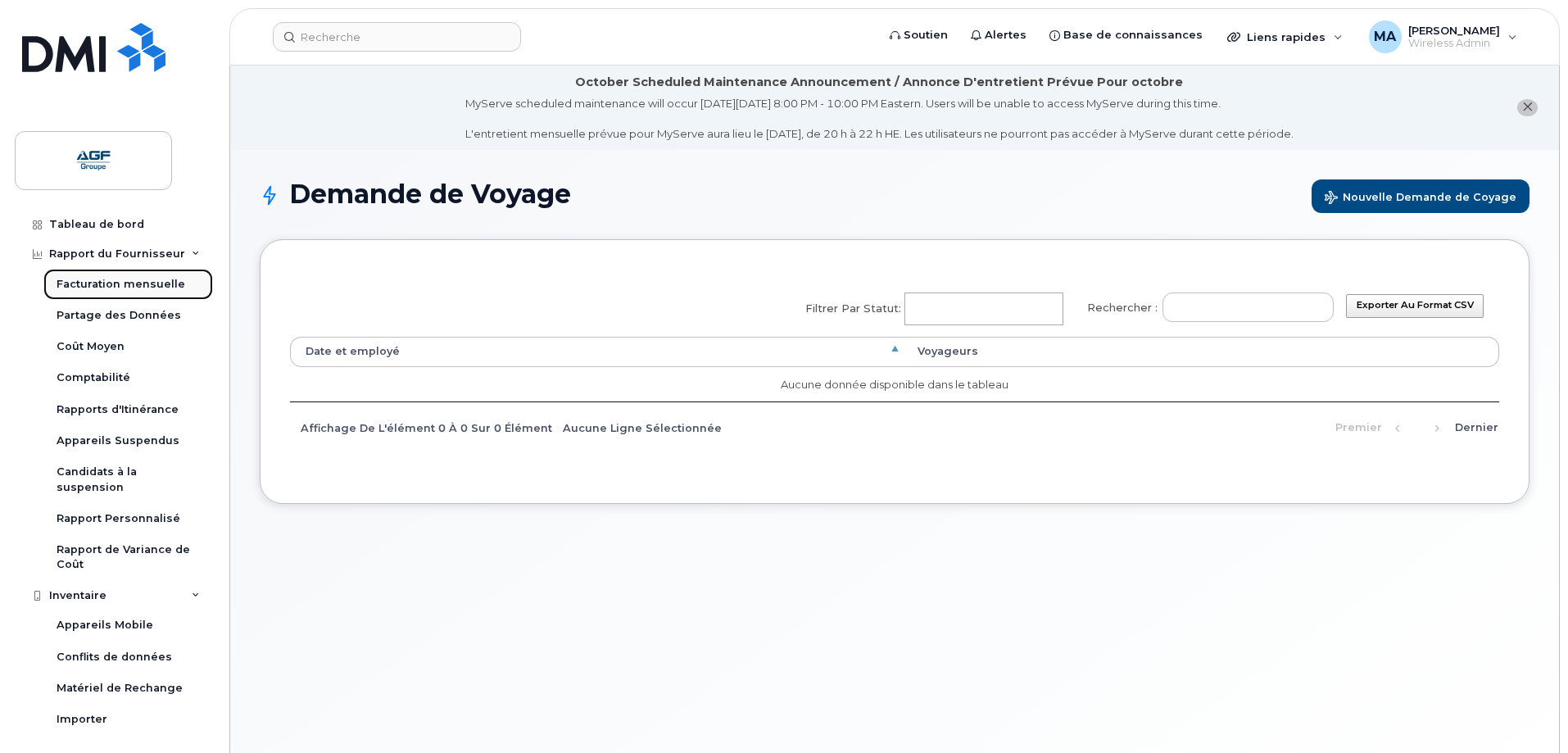
click at [122, 278] on div "Facturation mensuelle" at bounding box center [120, 283] width 129 height 14
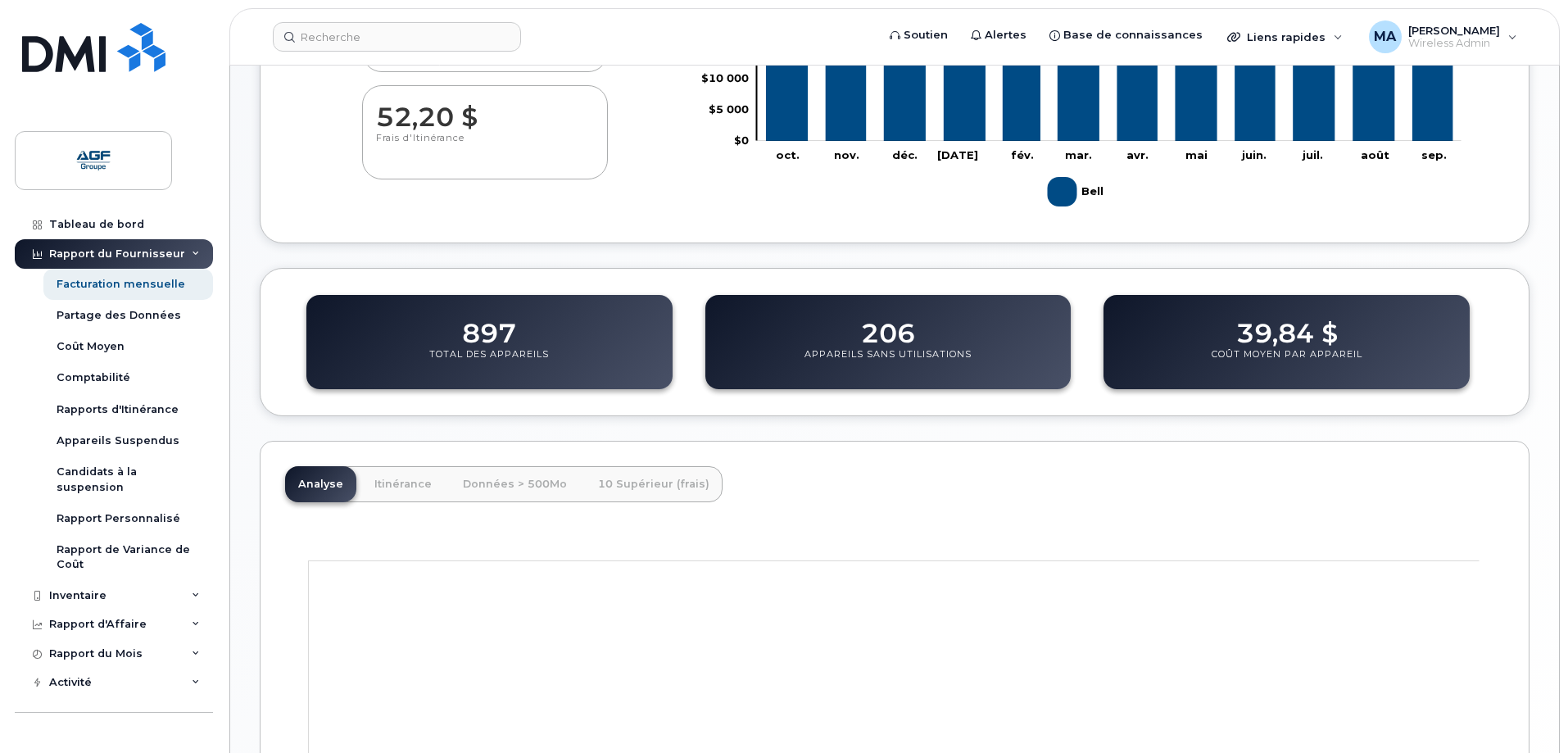
scroll to position [492, 0]
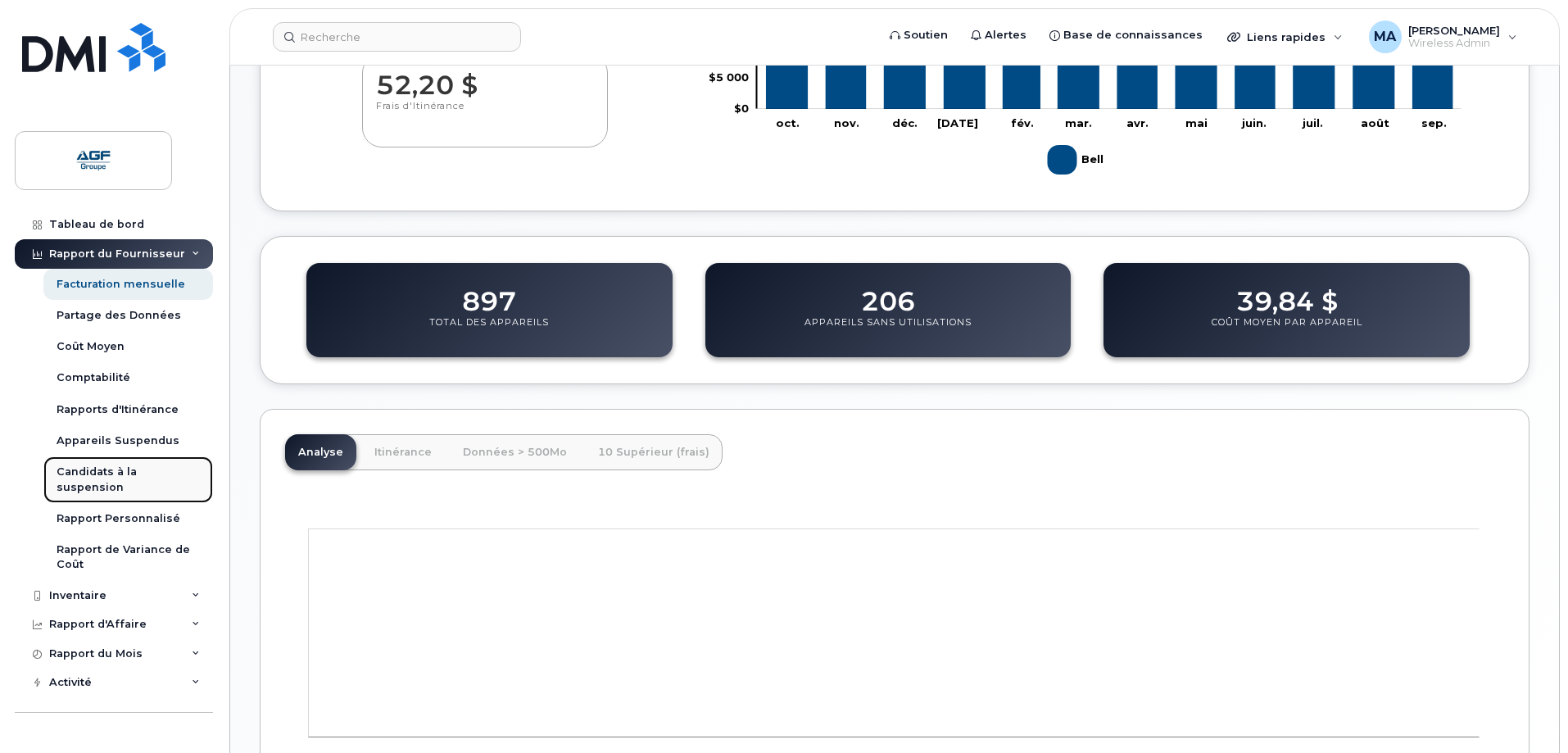
click at [116, 474] on div "Candidats à la suspension" at bounding box center [128, 480] width 143 height 31
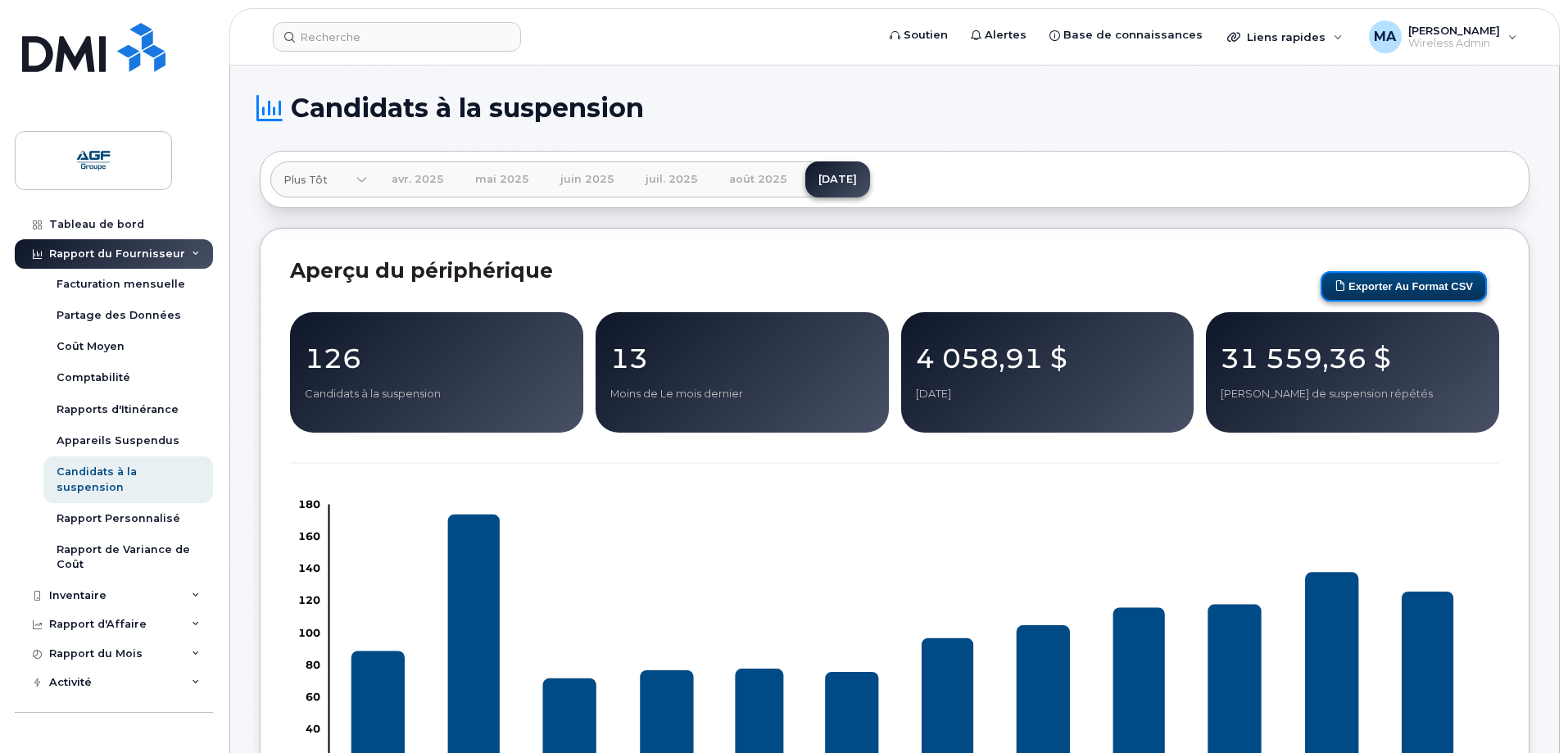
click at [1418, 282] on button "Exporter au format CSV" at bounding box center [1404, 286] width 166 height 31
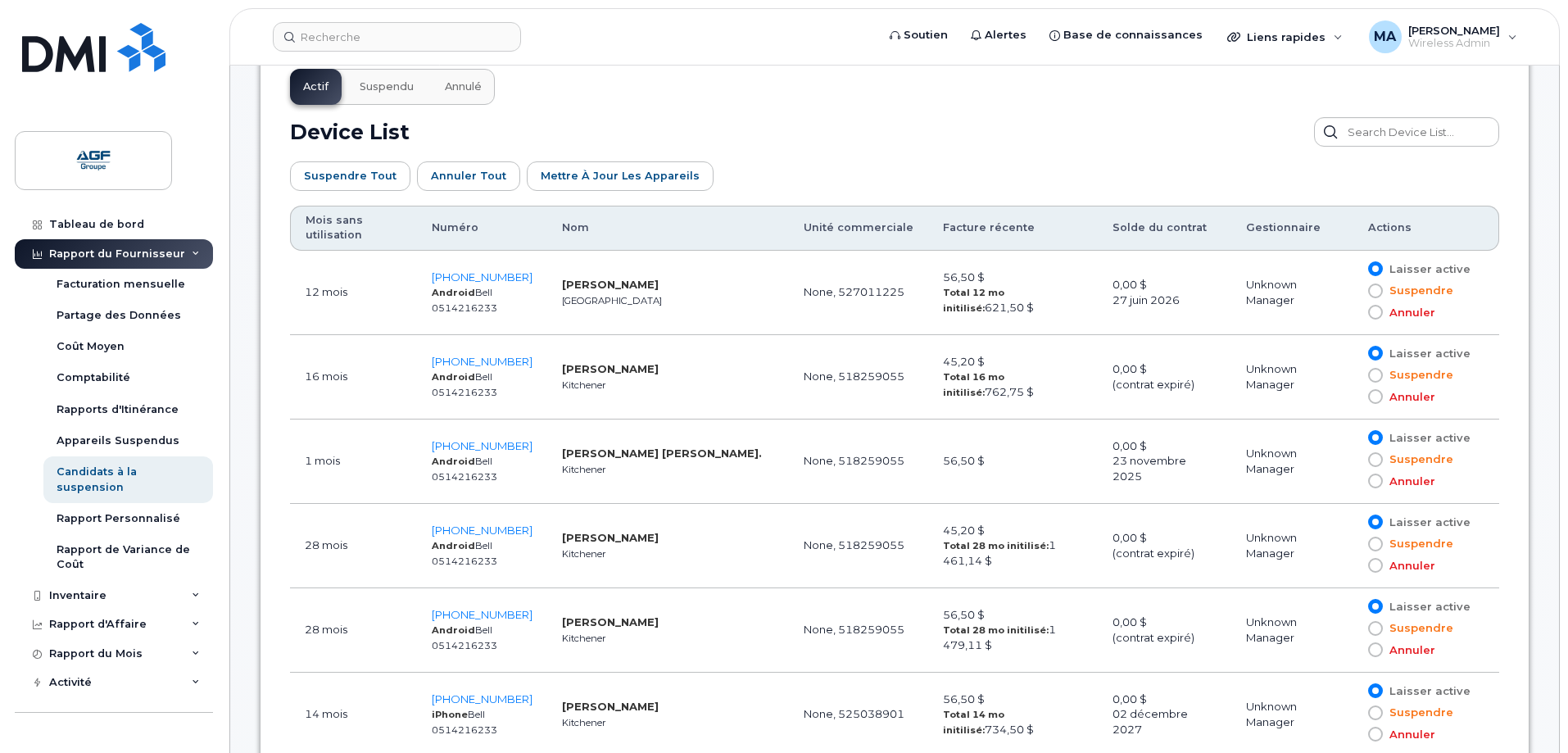
scroll to position [820, 0]
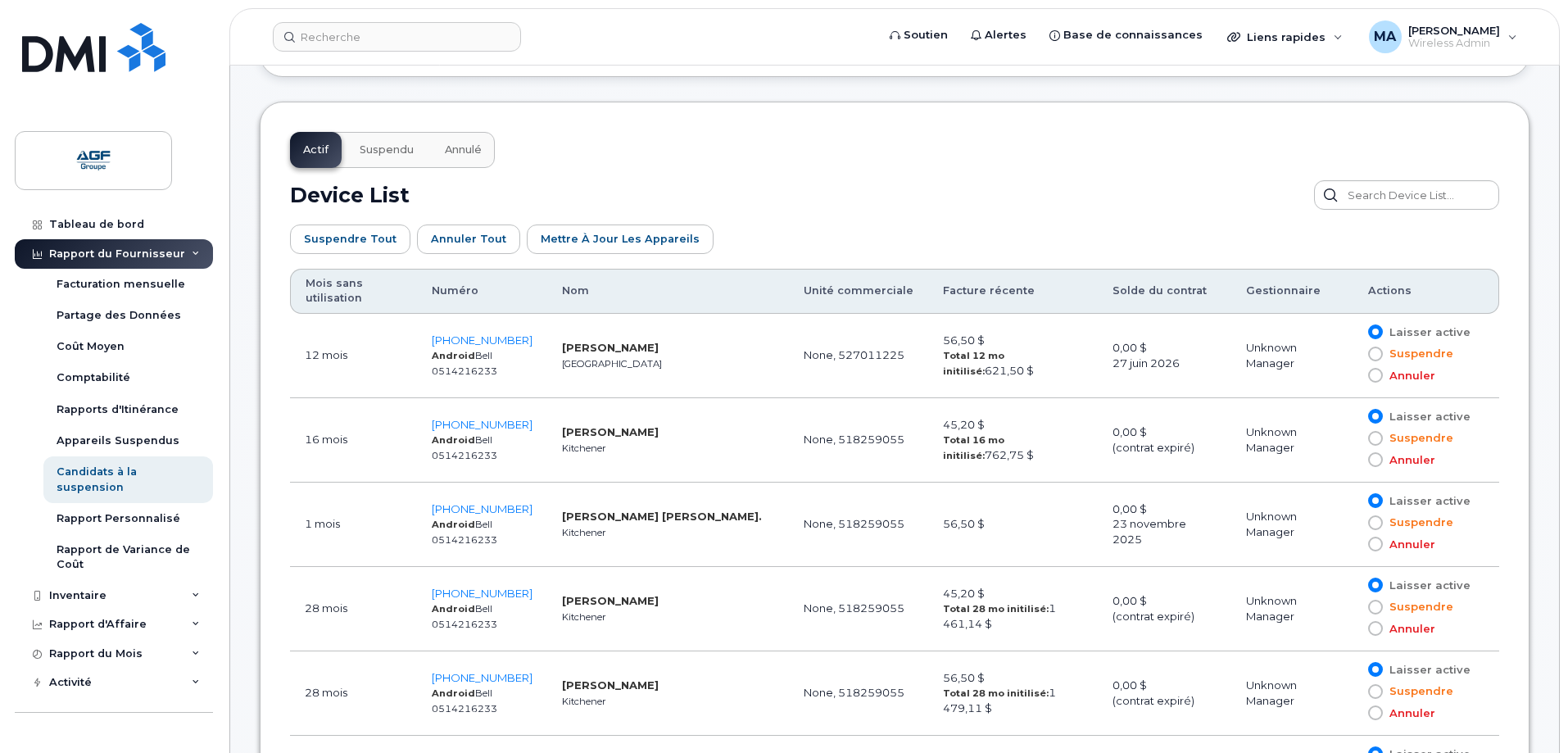
click at [467, 151] on span "Annulé" at bounding box center [463, 150] width 37 height 13
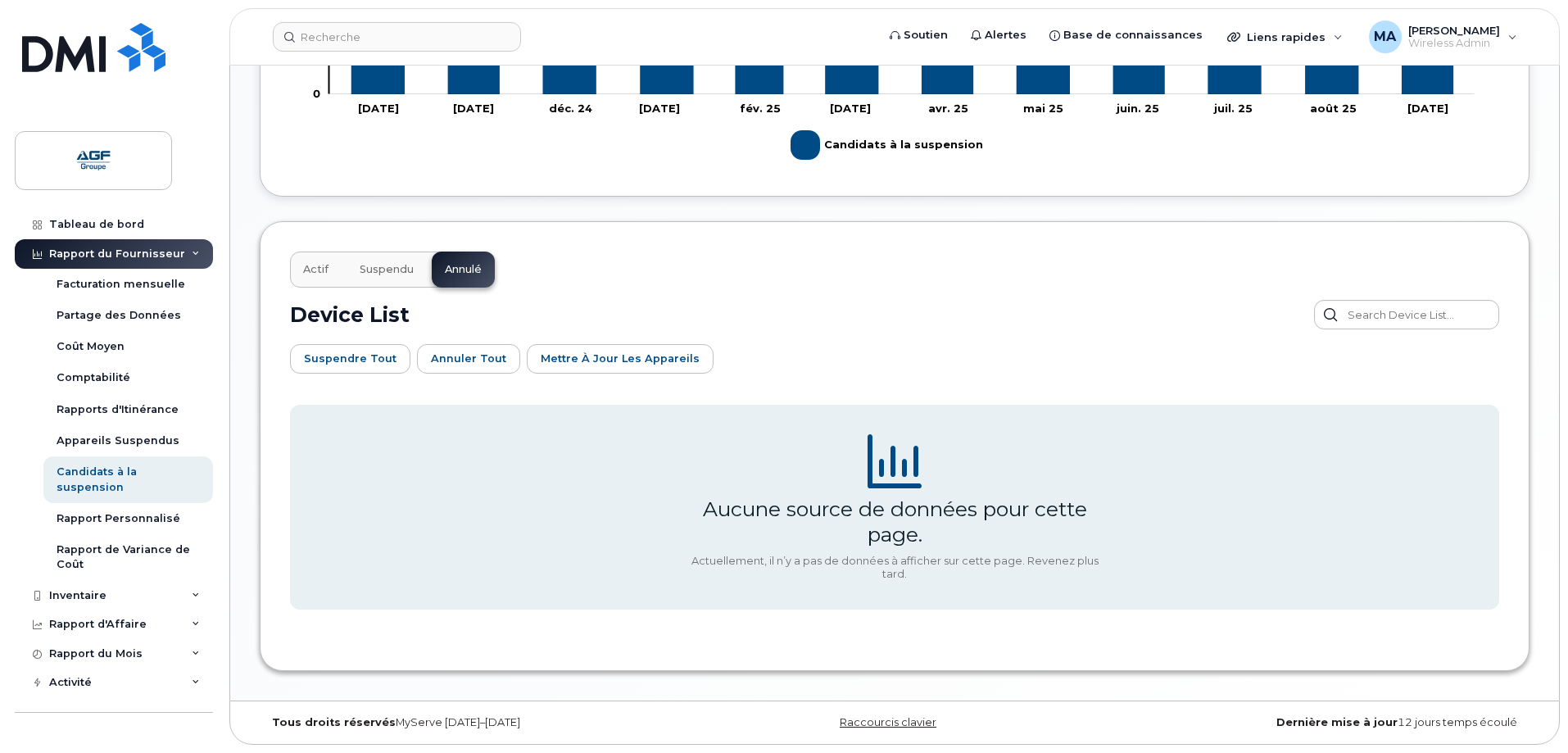
click at [394, 265] on span "Suspendu" at bounding box center [386, 270] width 54 height 13
click at [317, 271] on span "Actif" at bounding box center [316, 270] width 26 height 13
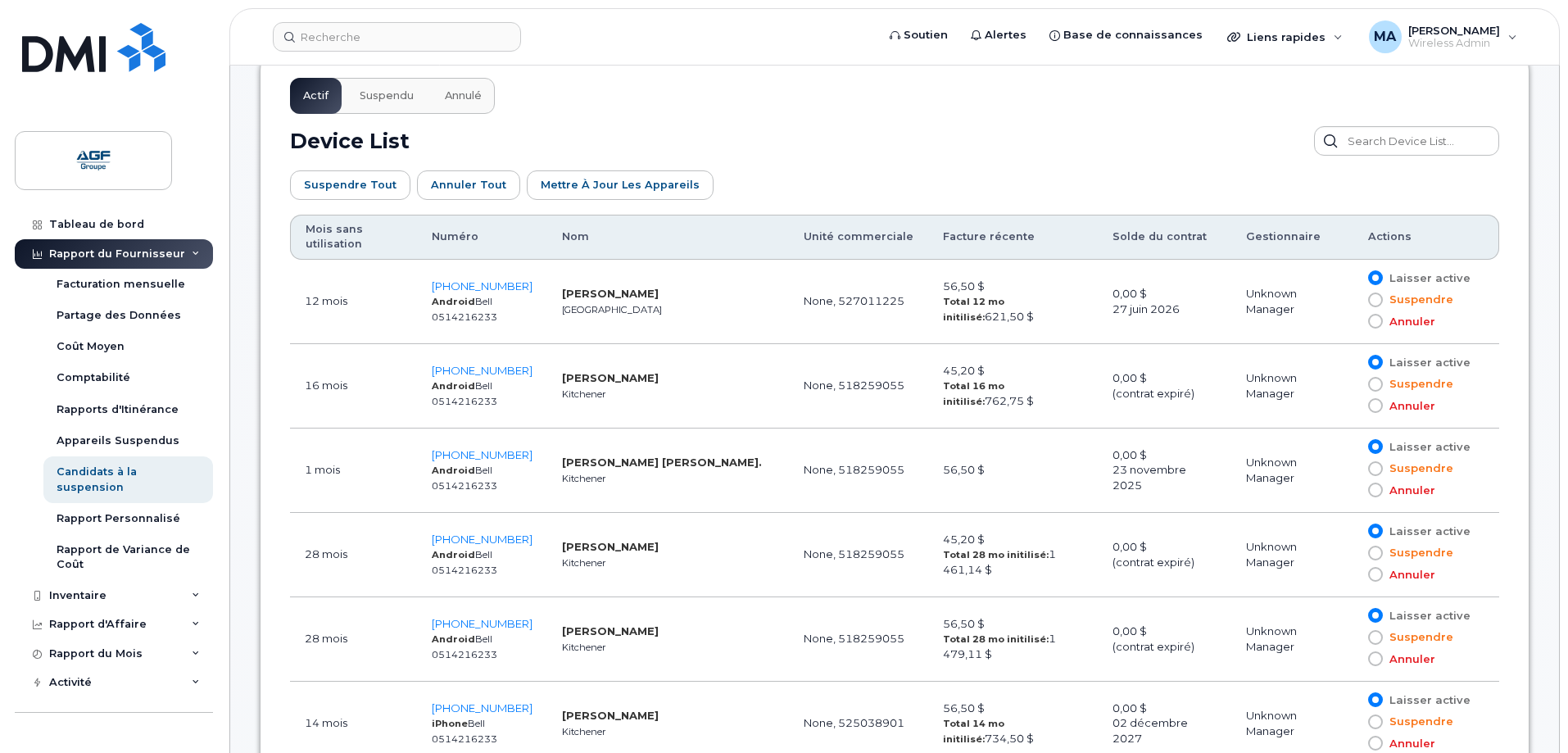
scroll to position [902, 0]
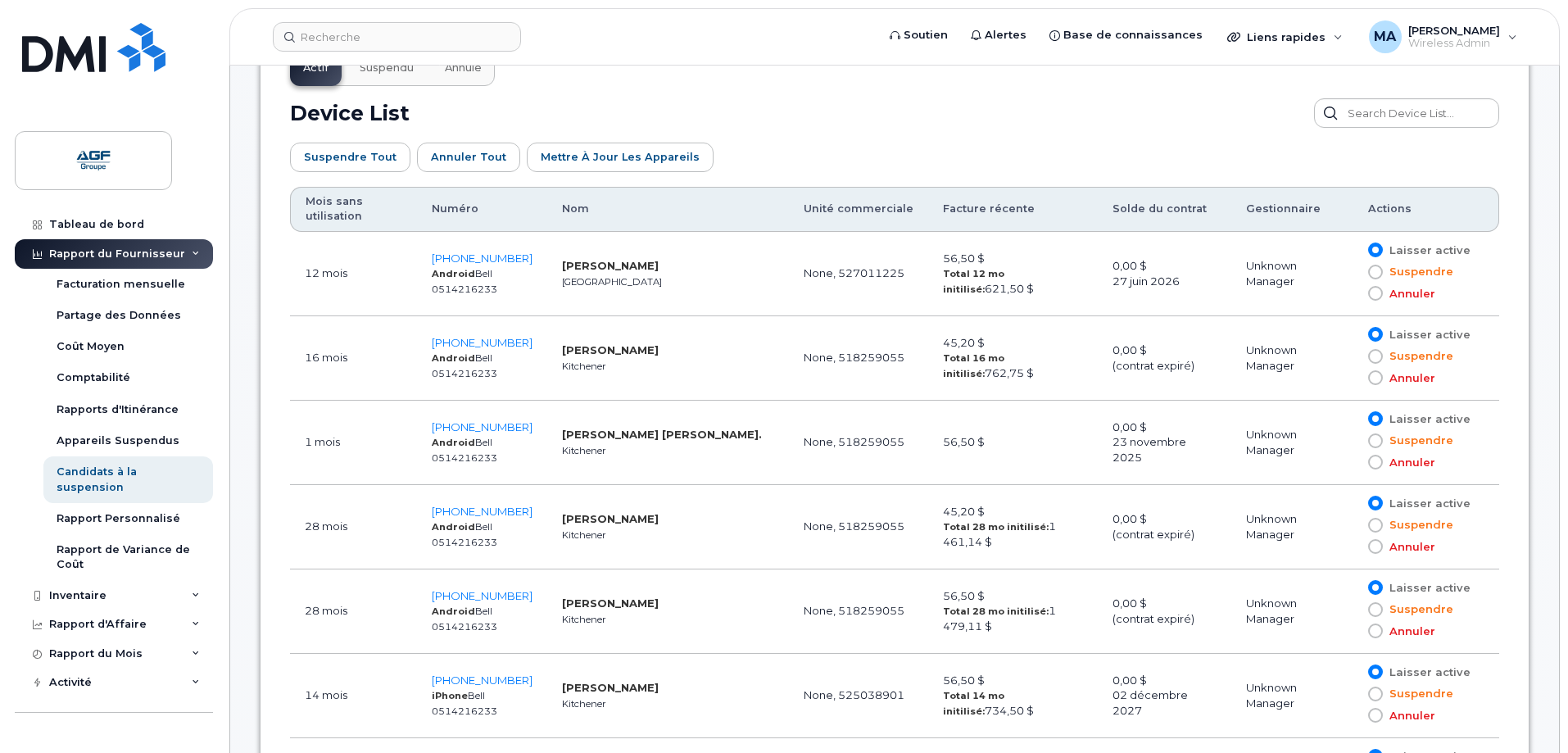
click at [328, 202] on th "Mois sans utilisation" at bounding box center [353, 209] width 127 height 45
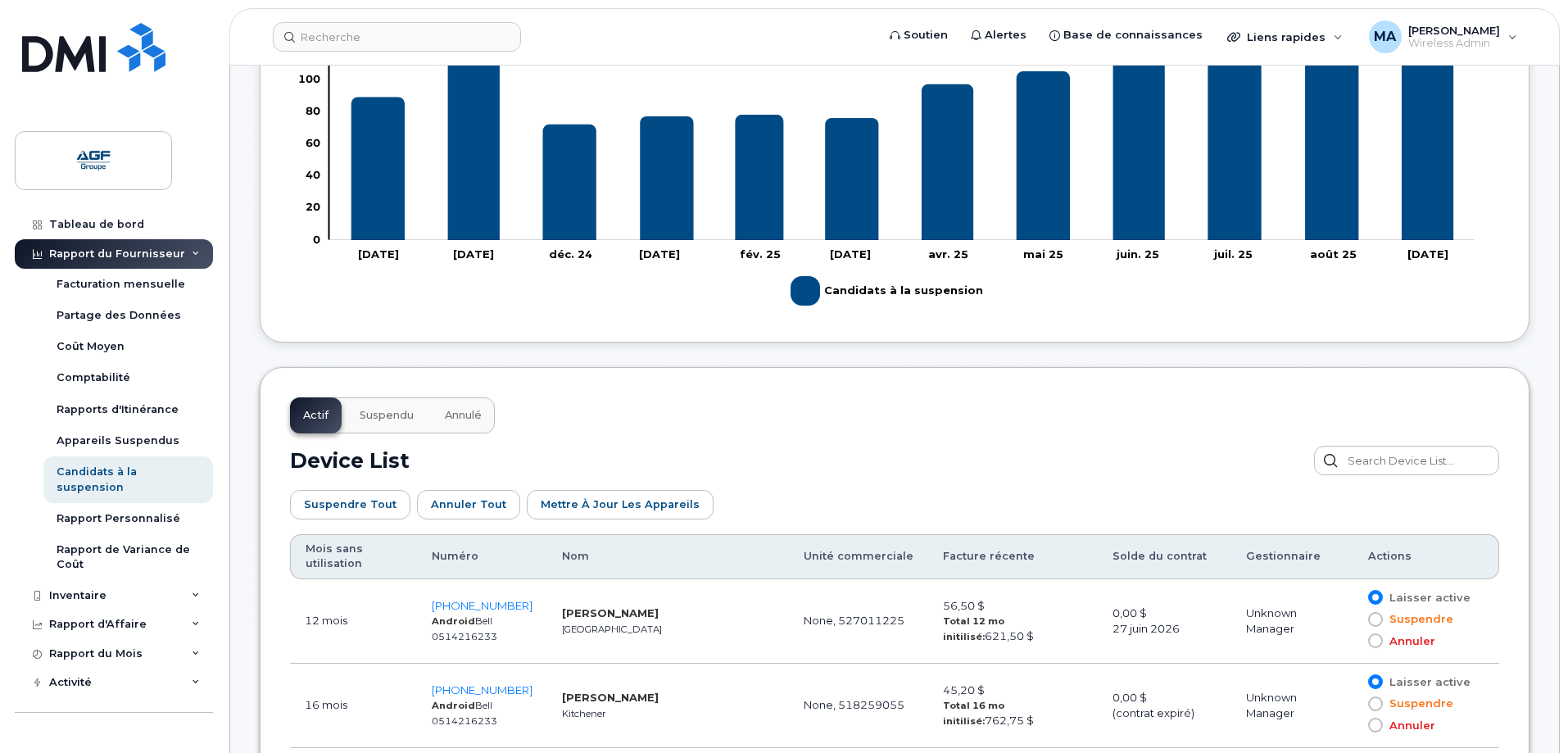
scroll to position [492, 0]
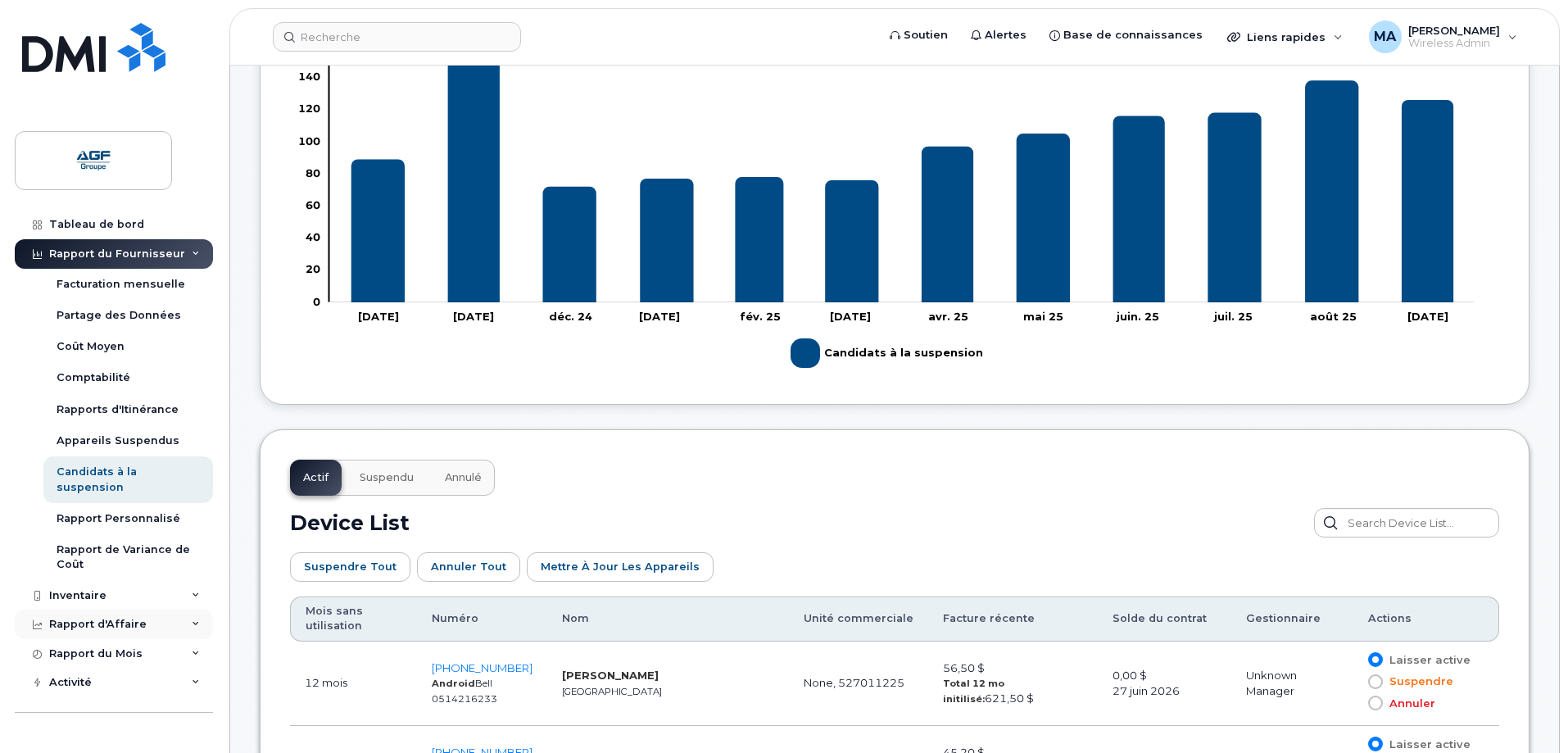
click at [104, 620] on div "Rapport d'Affaire" at bounding box center [98, 625] width 97 height 13
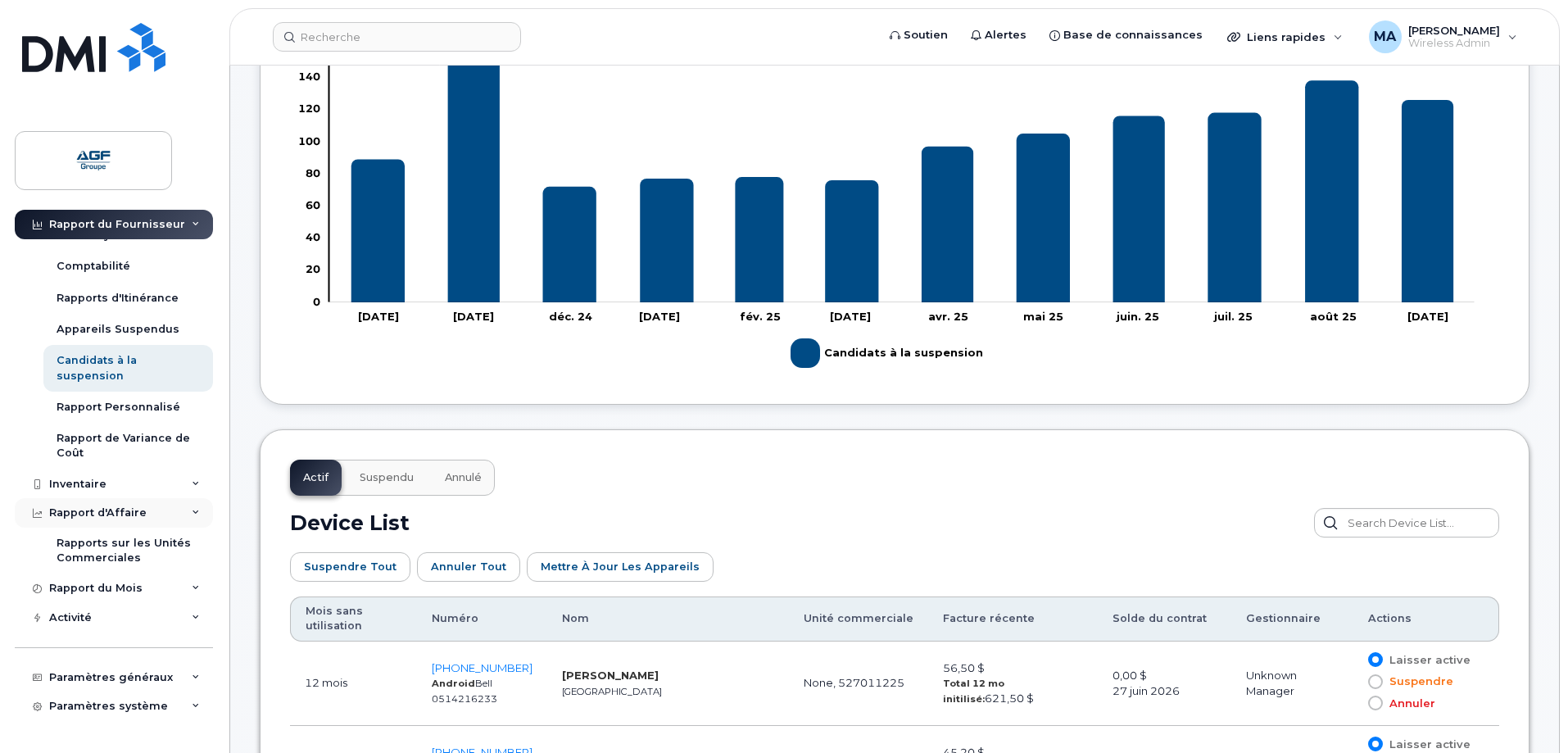
scroll to position [146, 0]
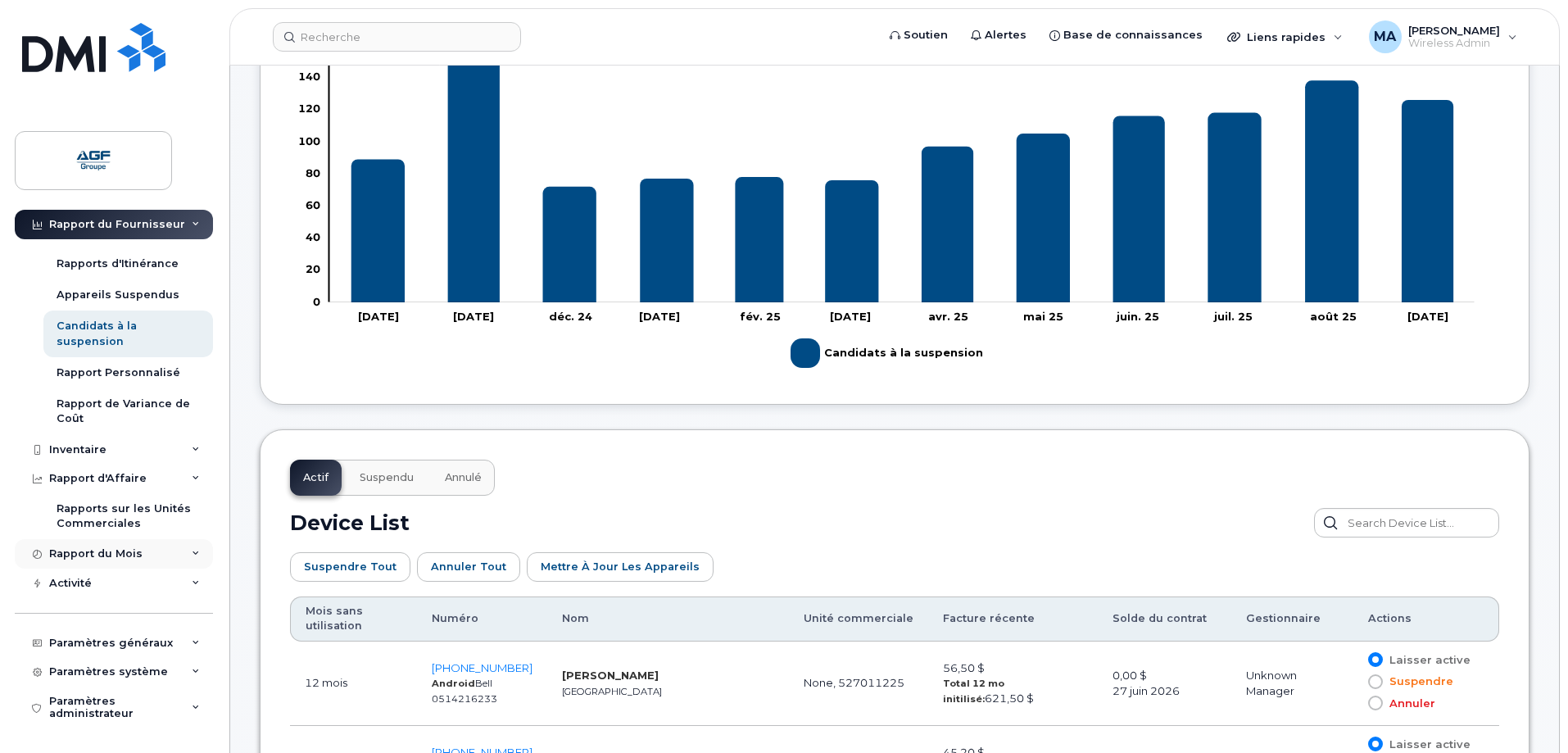
click at [131, 549] on div "Rapport du Mois" at bounding box center [96, 554] width 93 height 13
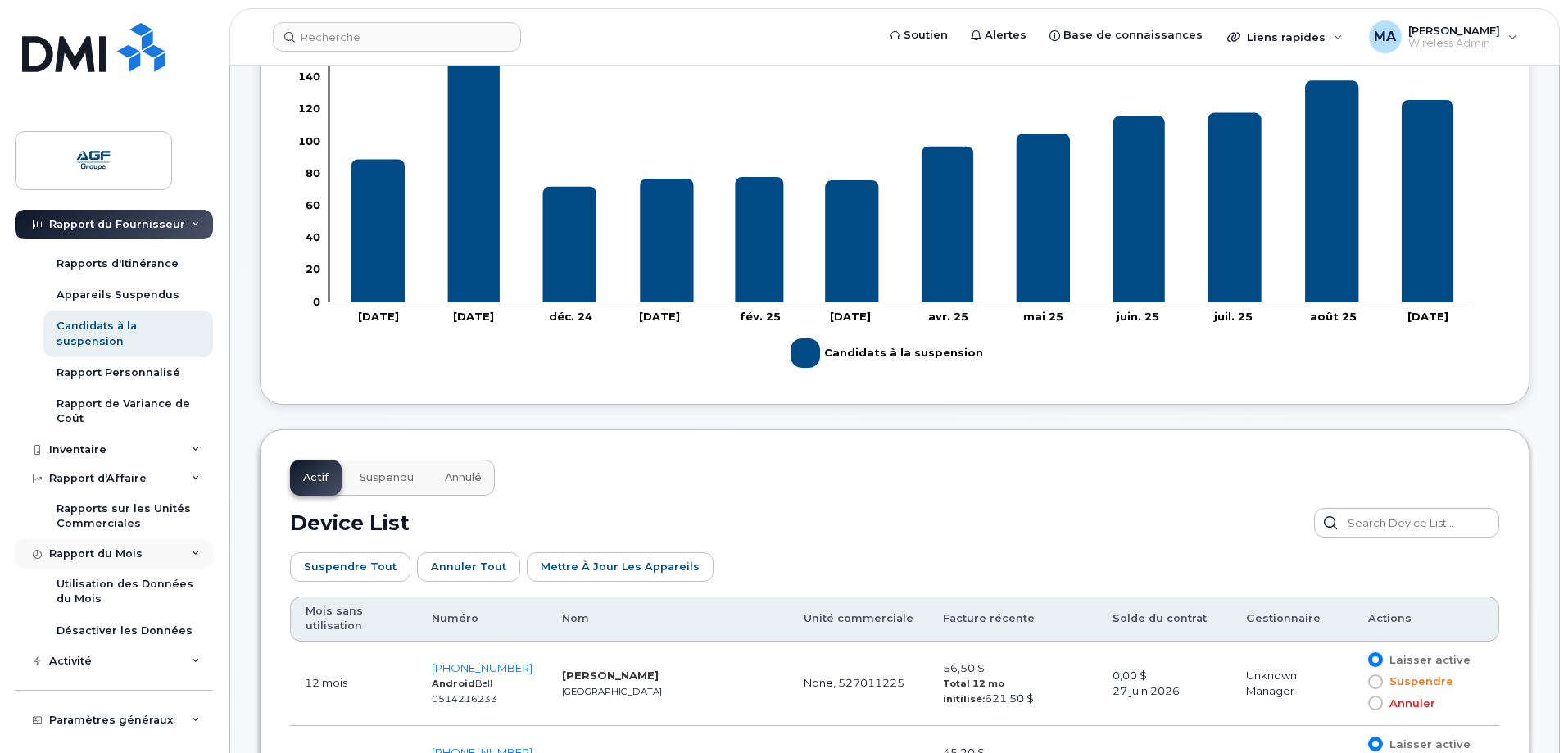
click at [131, 549] on div "Rapport du Mois" at bounding box center [96, 554] width 93 height 13
click at [120, 578] on div "Activité" at bounding box center [113, 583] width 198 height 30
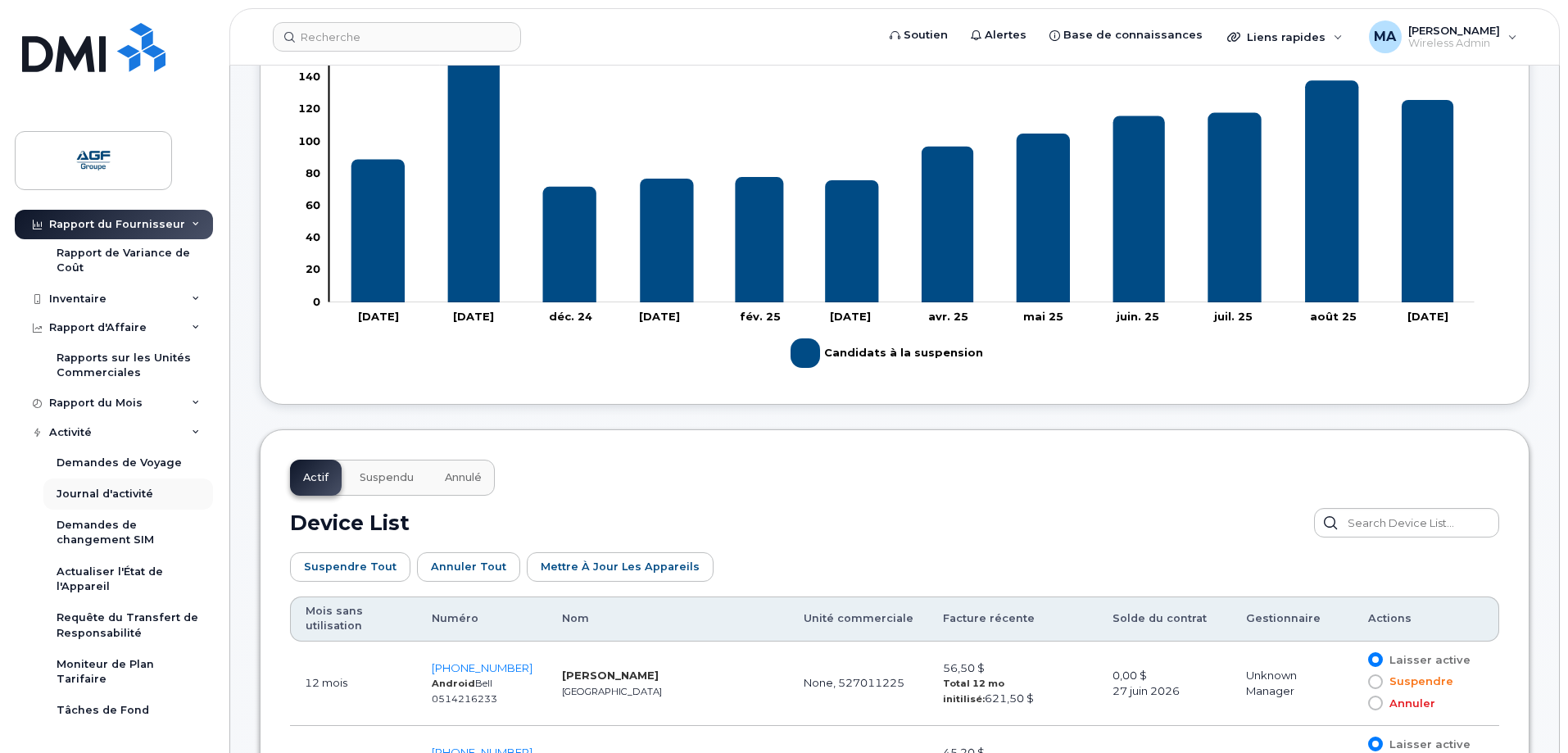
scroll to position [310, 0]
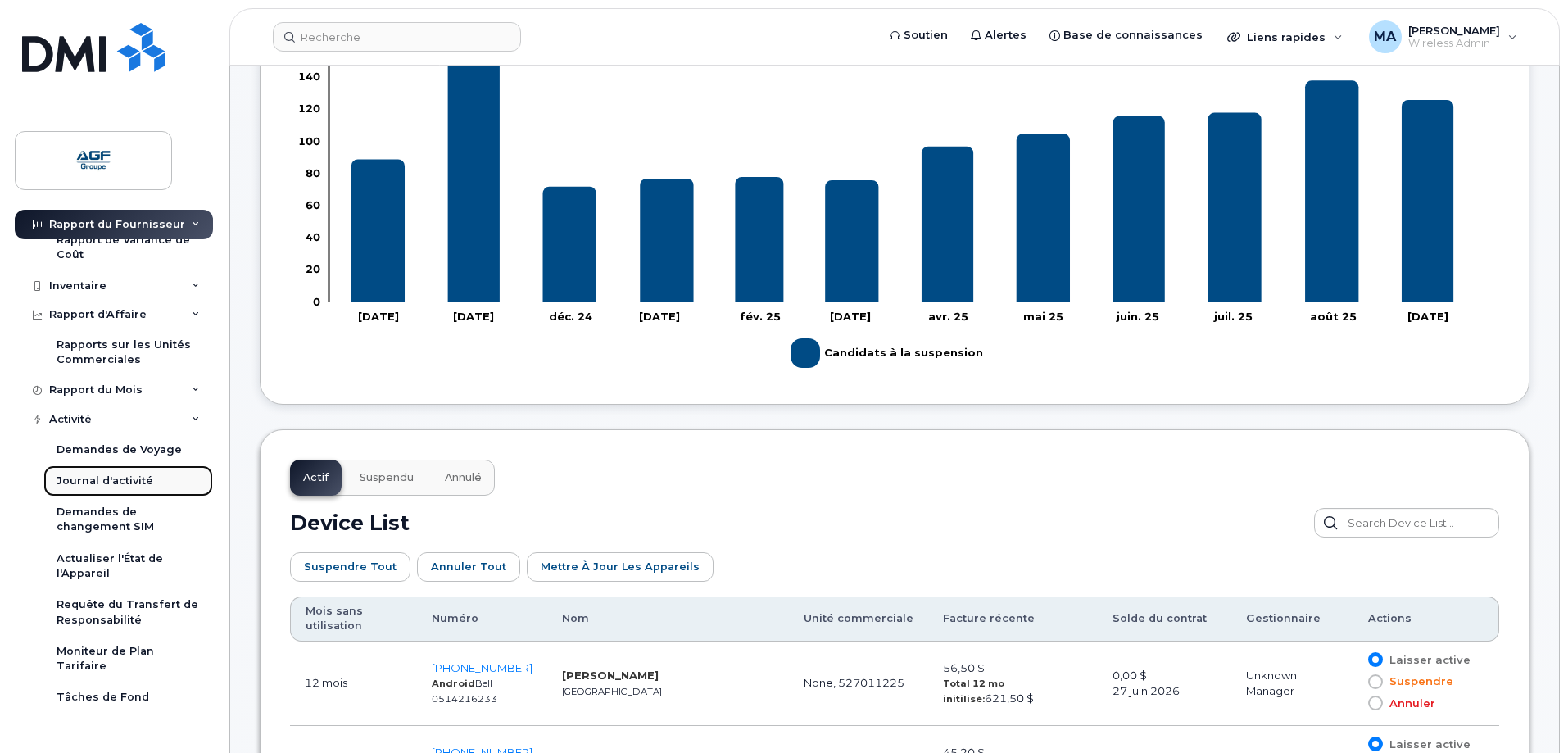
click at [121, 475] on div "Journal d'activité" at bounding box center [104, 481] width 96 height 14
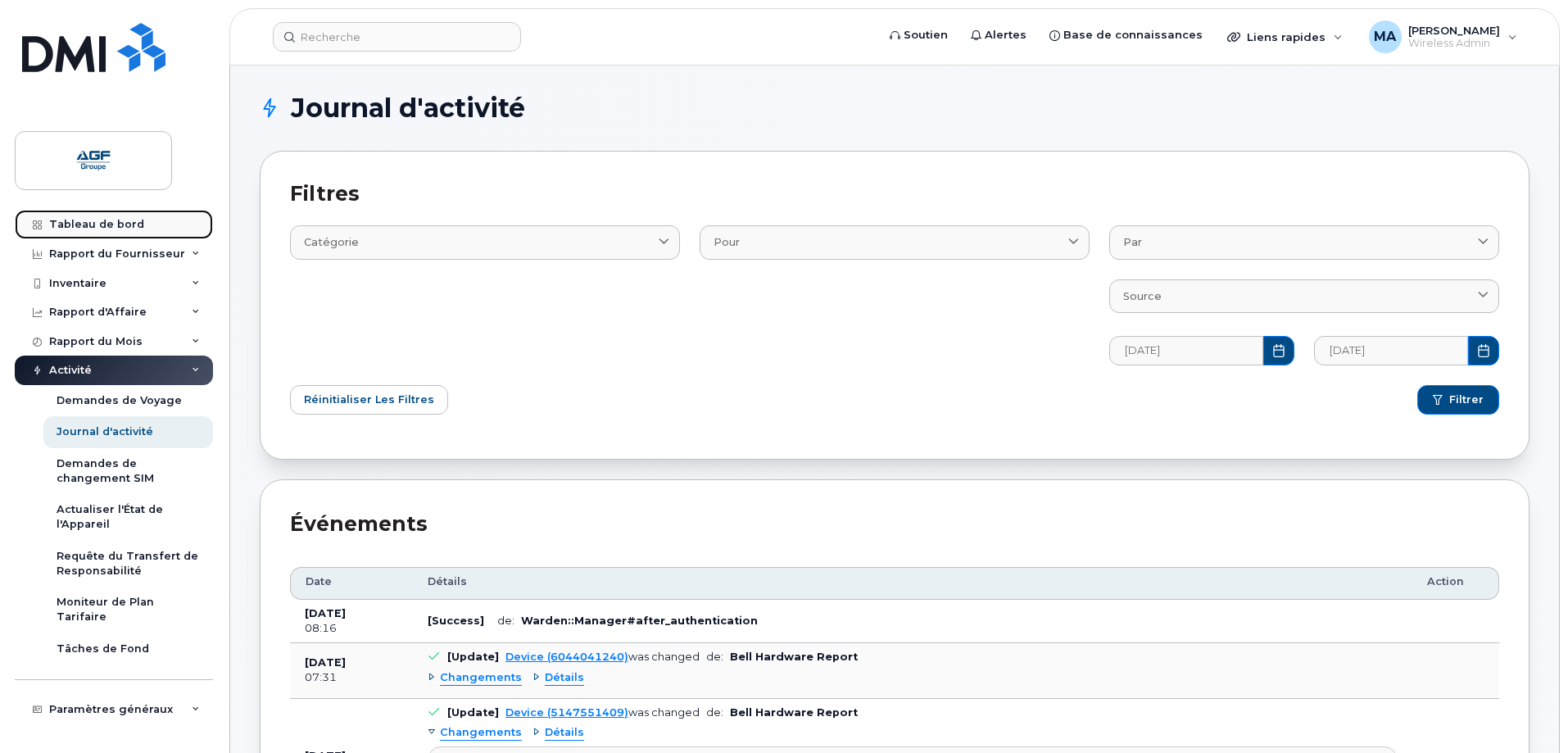
click at [117, 218] on div "Tableau de bord" at bounding box center [97, 224] width 95 height 13
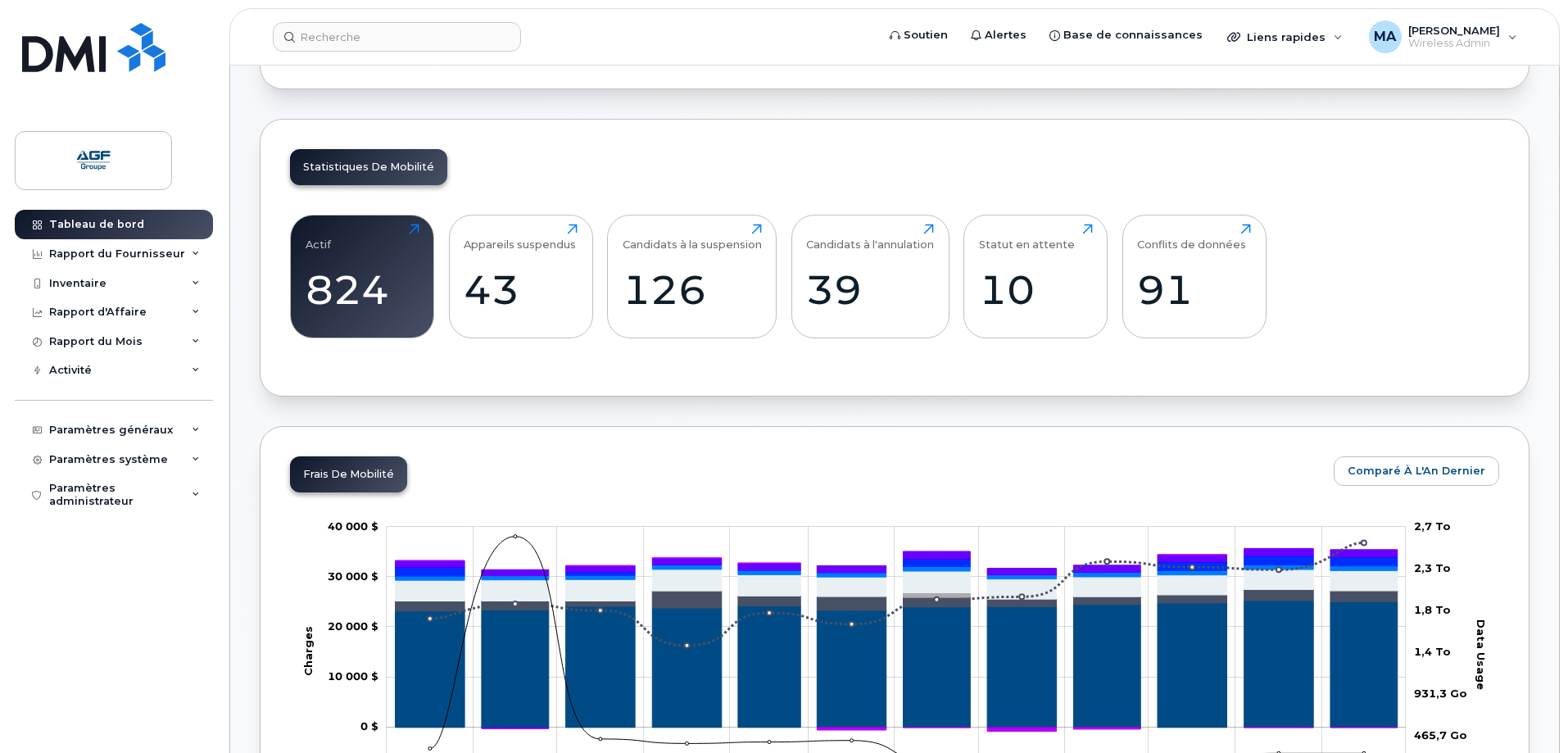
scroll to position [82, 0]
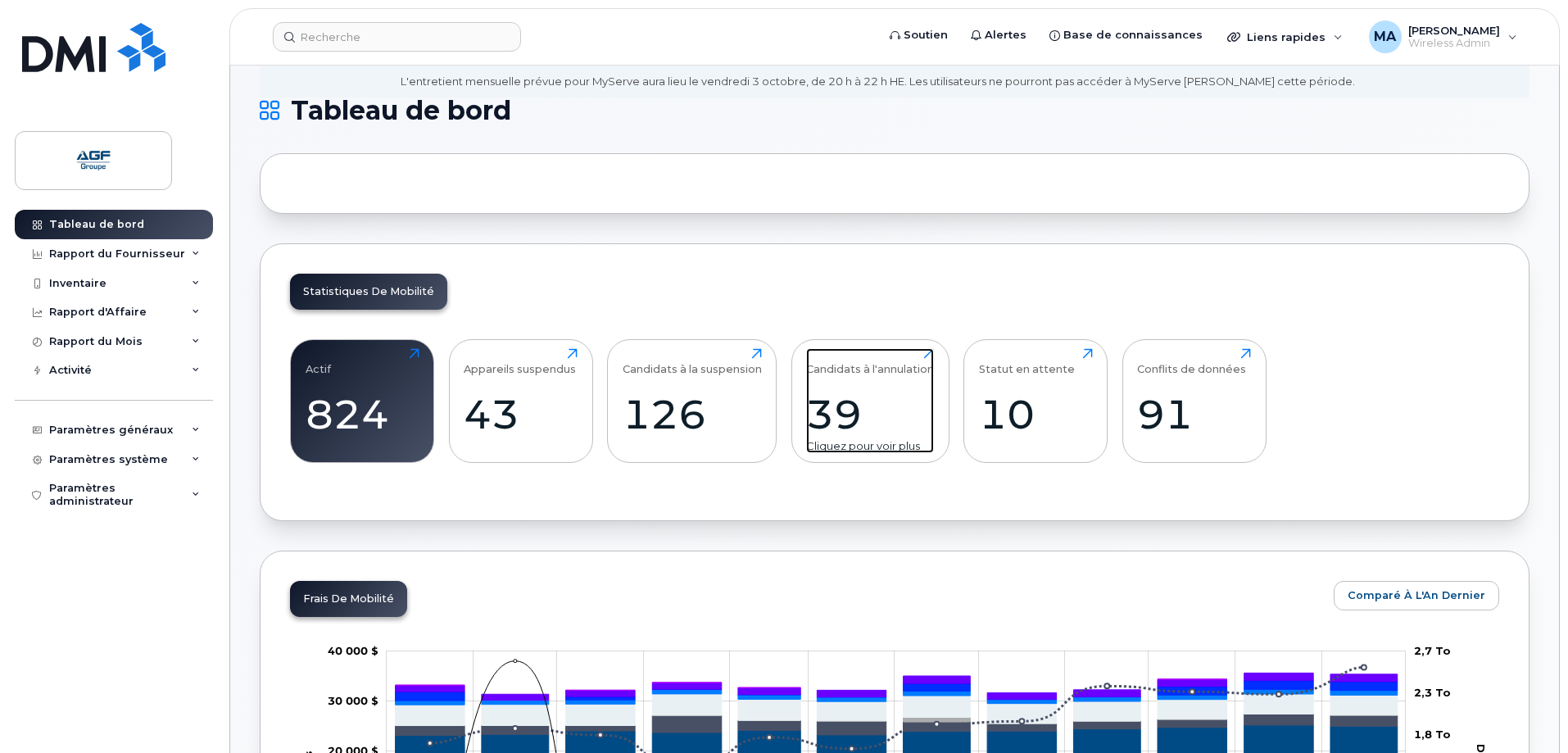
click at [866, 410] on div "39" at bounding box center [870, 414] width 128 height 49
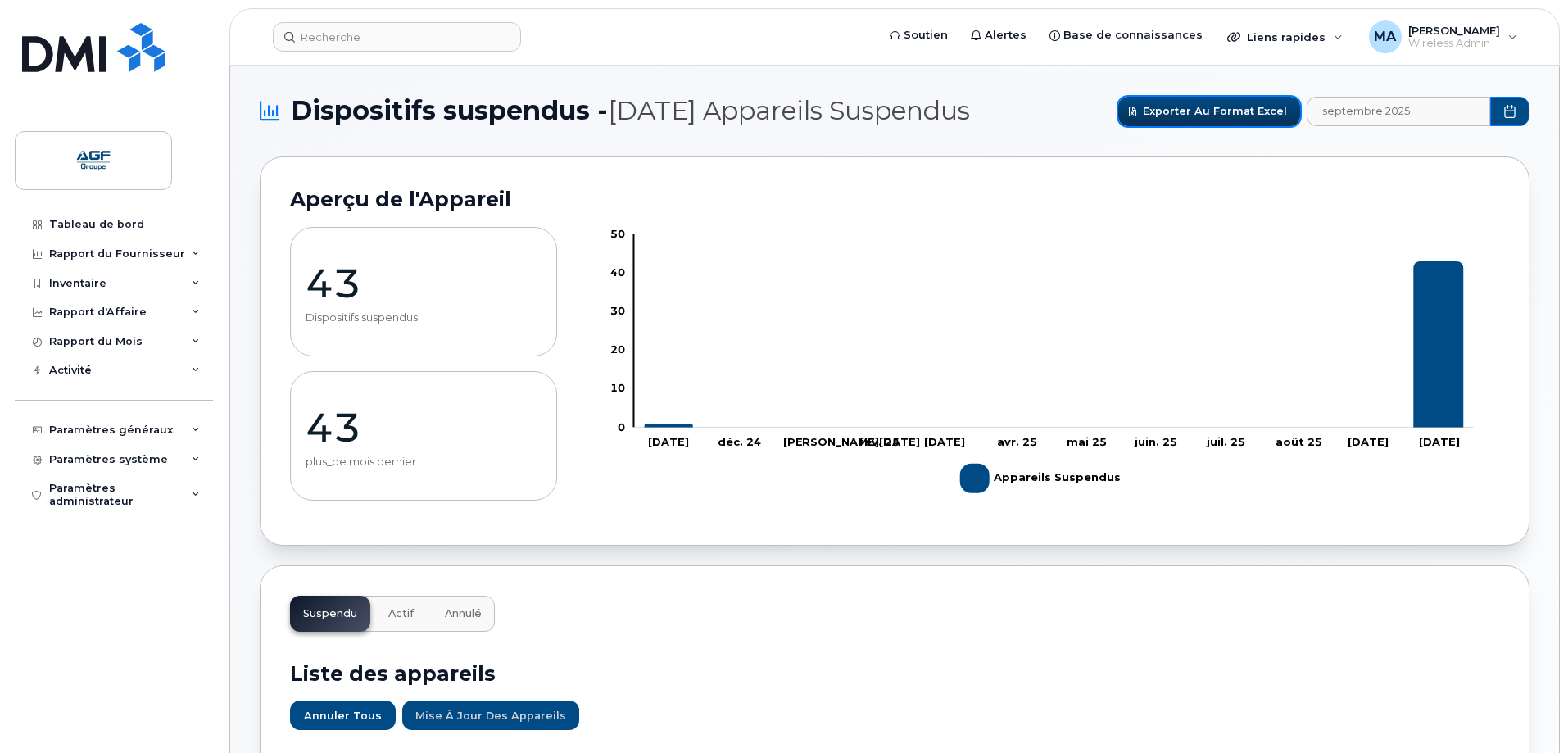
click at [1218, 107] on span "Exporter au format Excel" at bounding box center [1214, 111] width 144 height 15
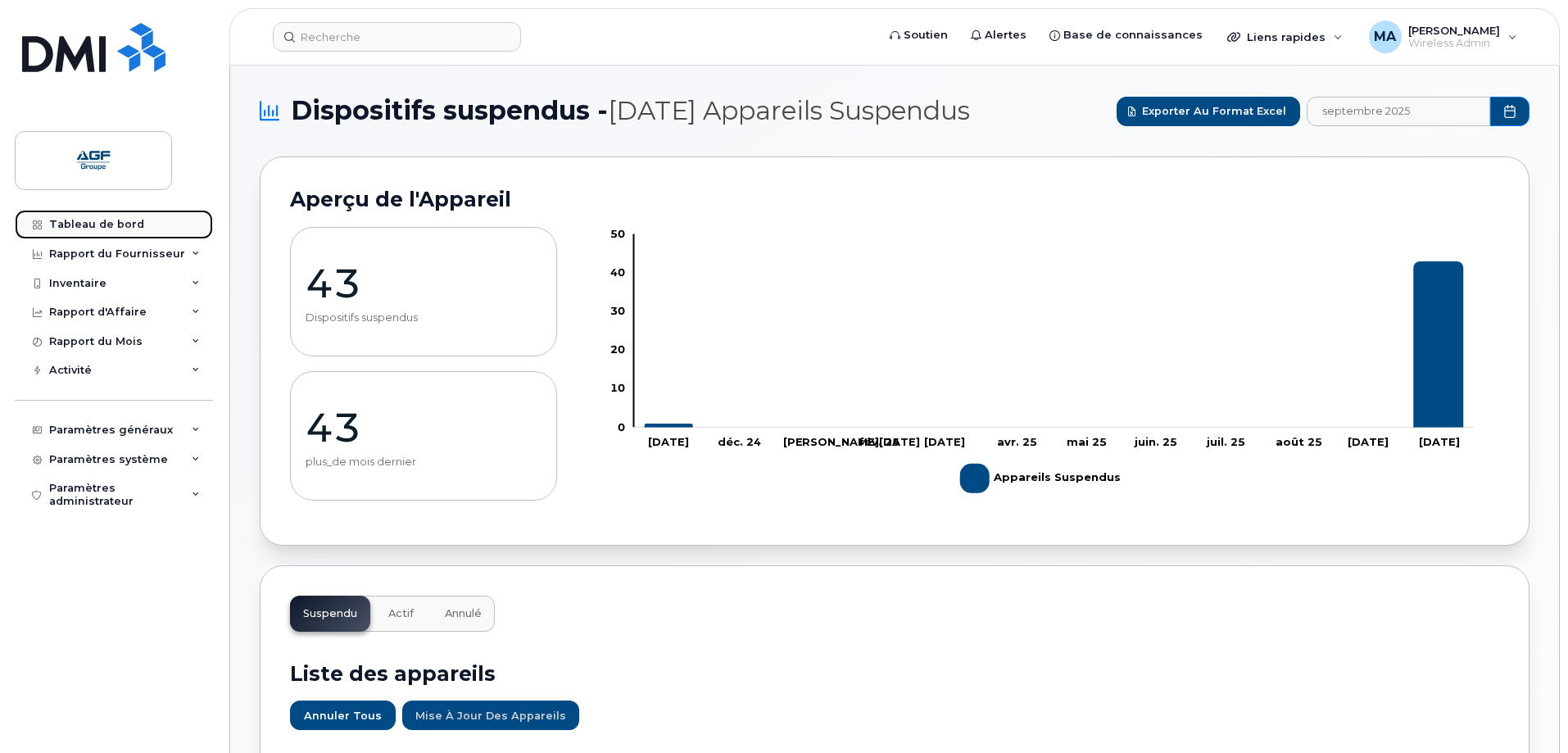
click at [112, 223] on div "Tableau de bord" at bounding box center [97, 224] width 95 height 13
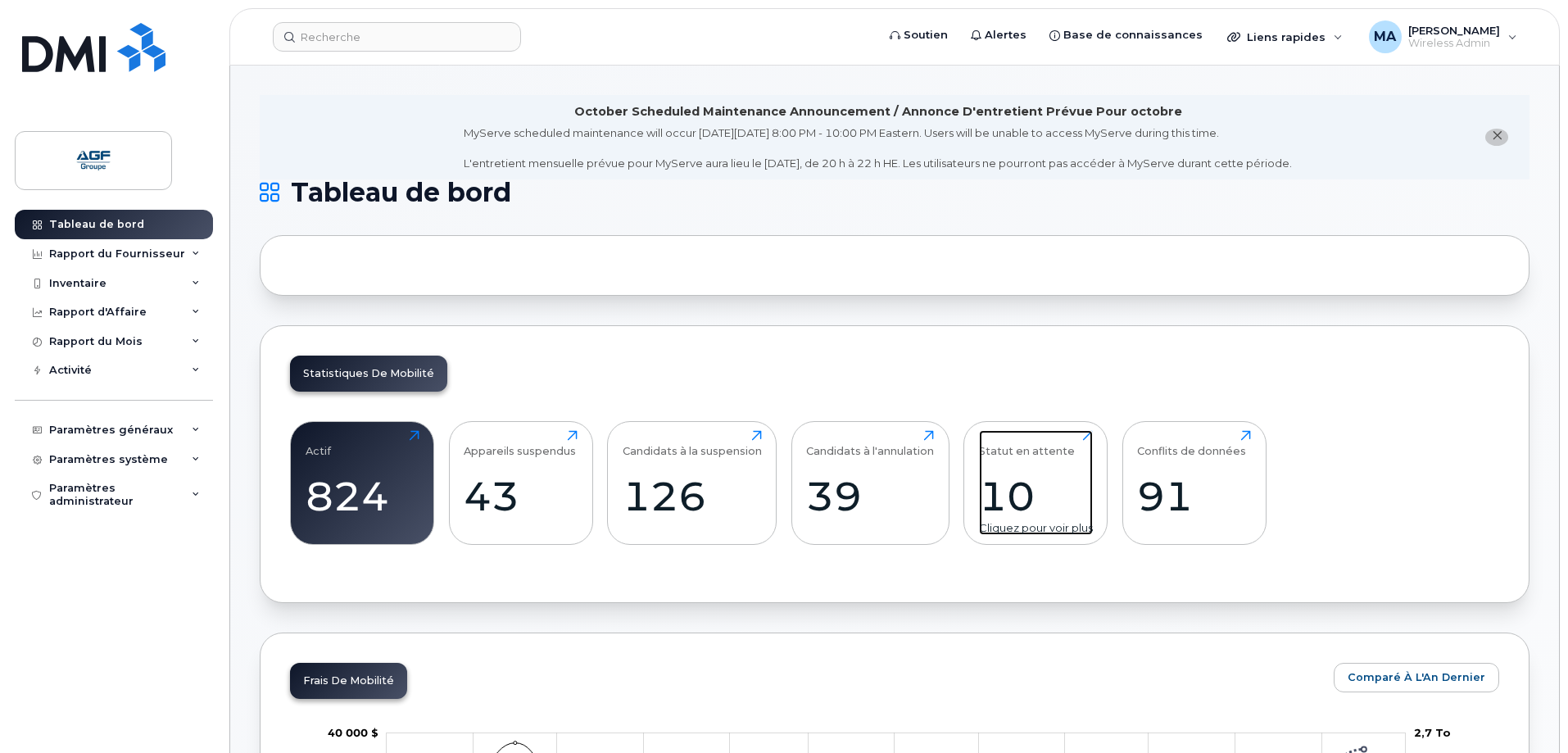
click at [1021, 473] on div "10" at bounding box center [1036, 496] width 113 height 49
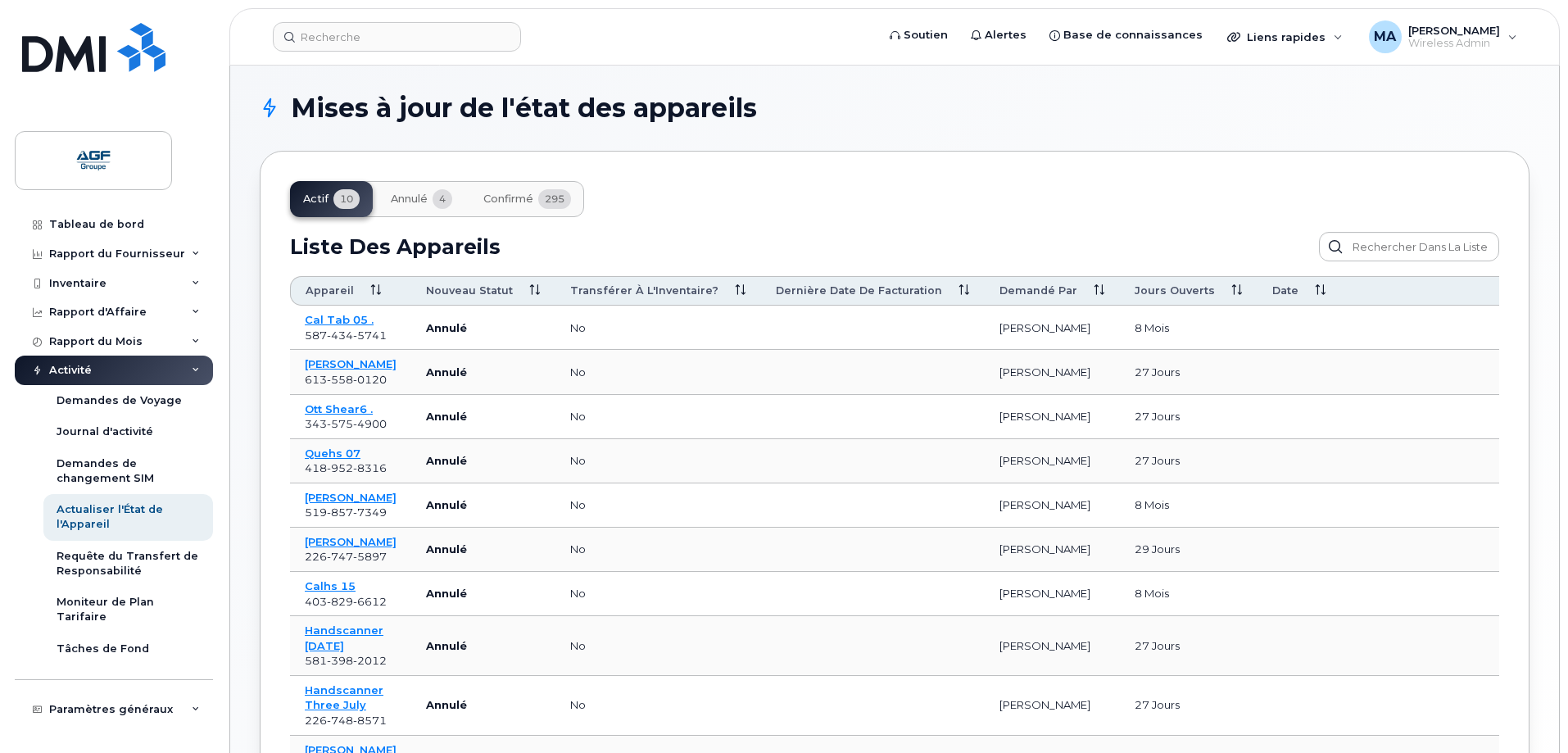
click at [430, 200] on button "Annulé 4" at bounding box center [422, 199] width 88 height 36
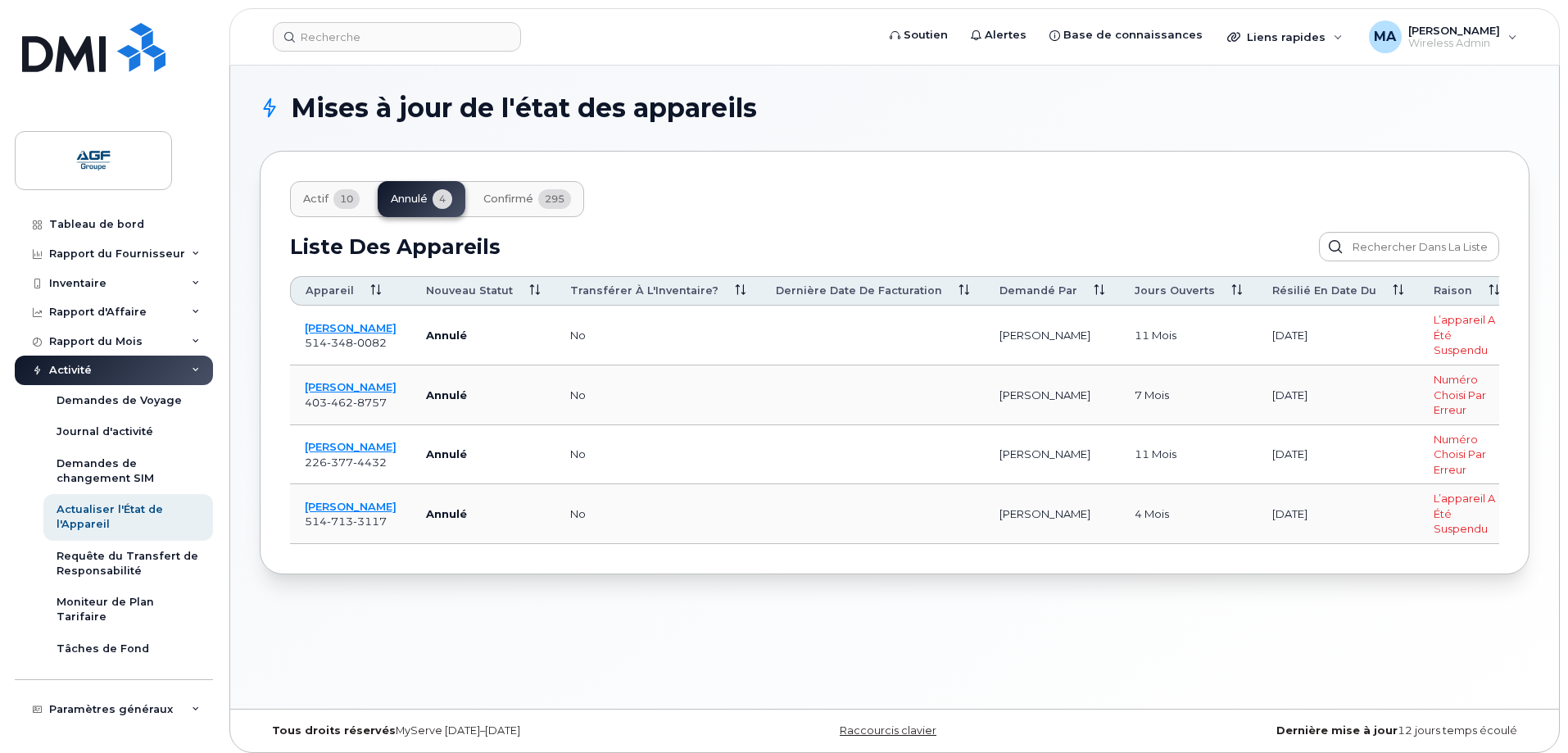
click at [543, 194] on span "295" at bounding box center [554, 199] width 32 height 20
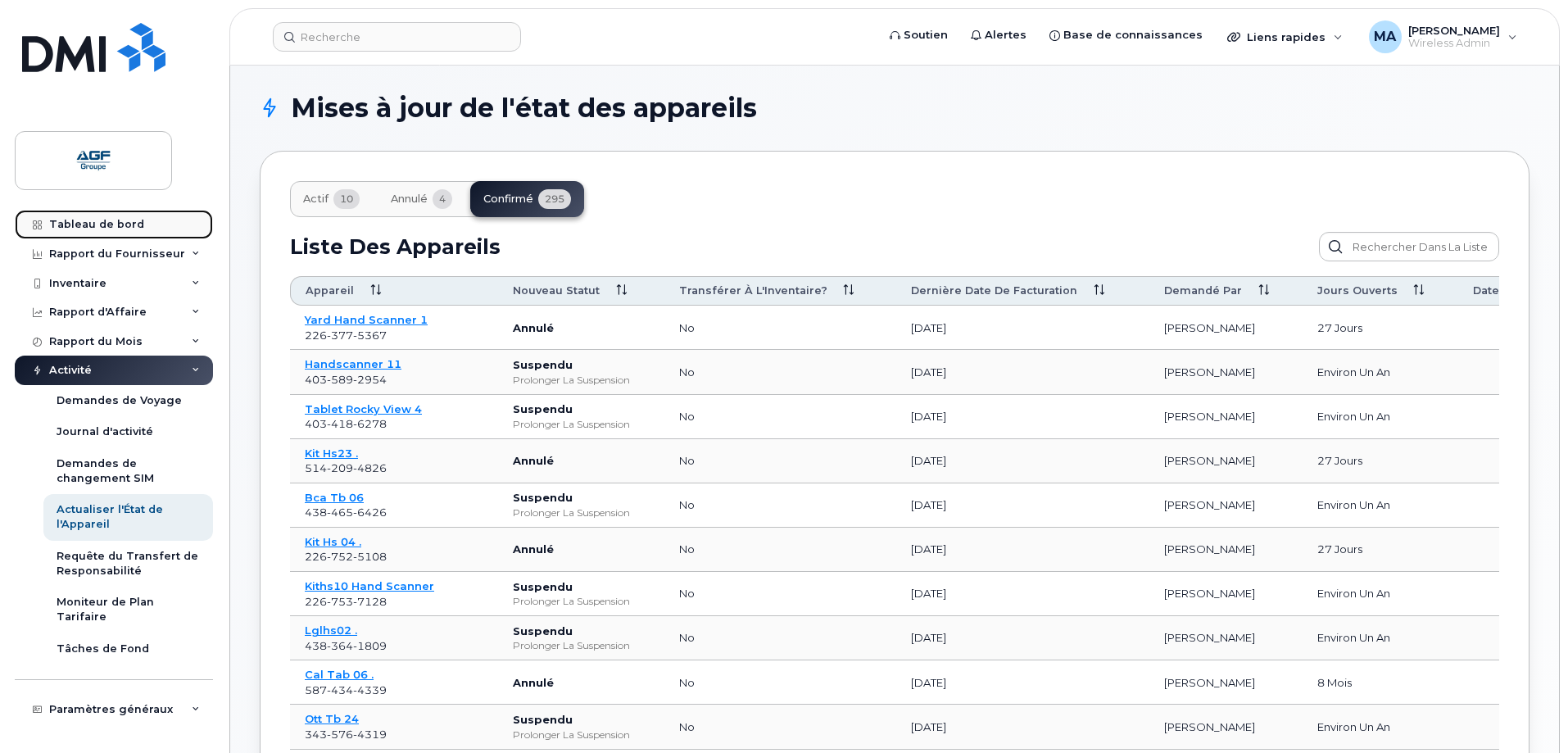
click at [96, 224] on div "Tableau de bord" at bounding box center [97, 224] width 95 height 13
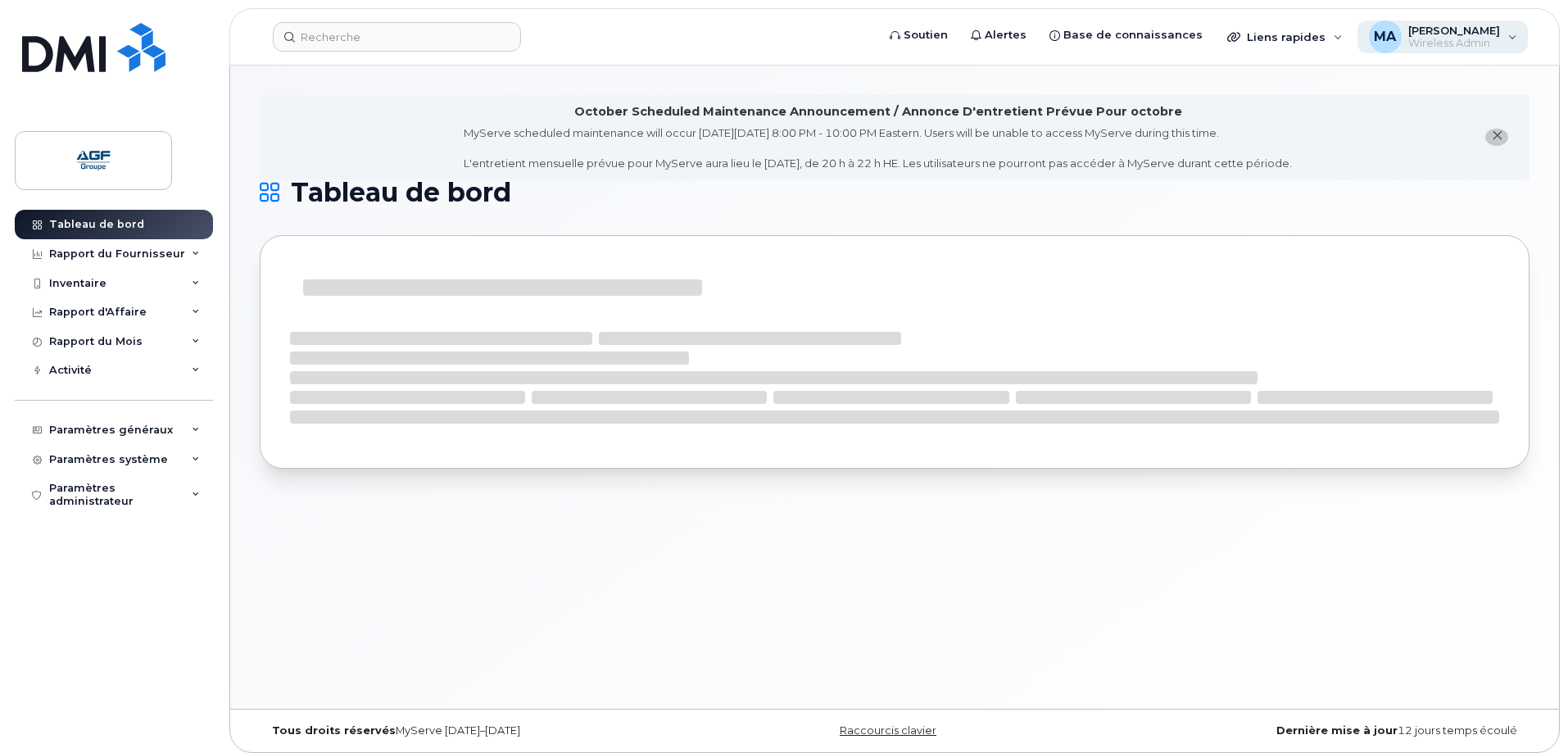
click at [1497, 40] on span "Wireless Admin" at bounding box center [1455, 44] width 92 height 13
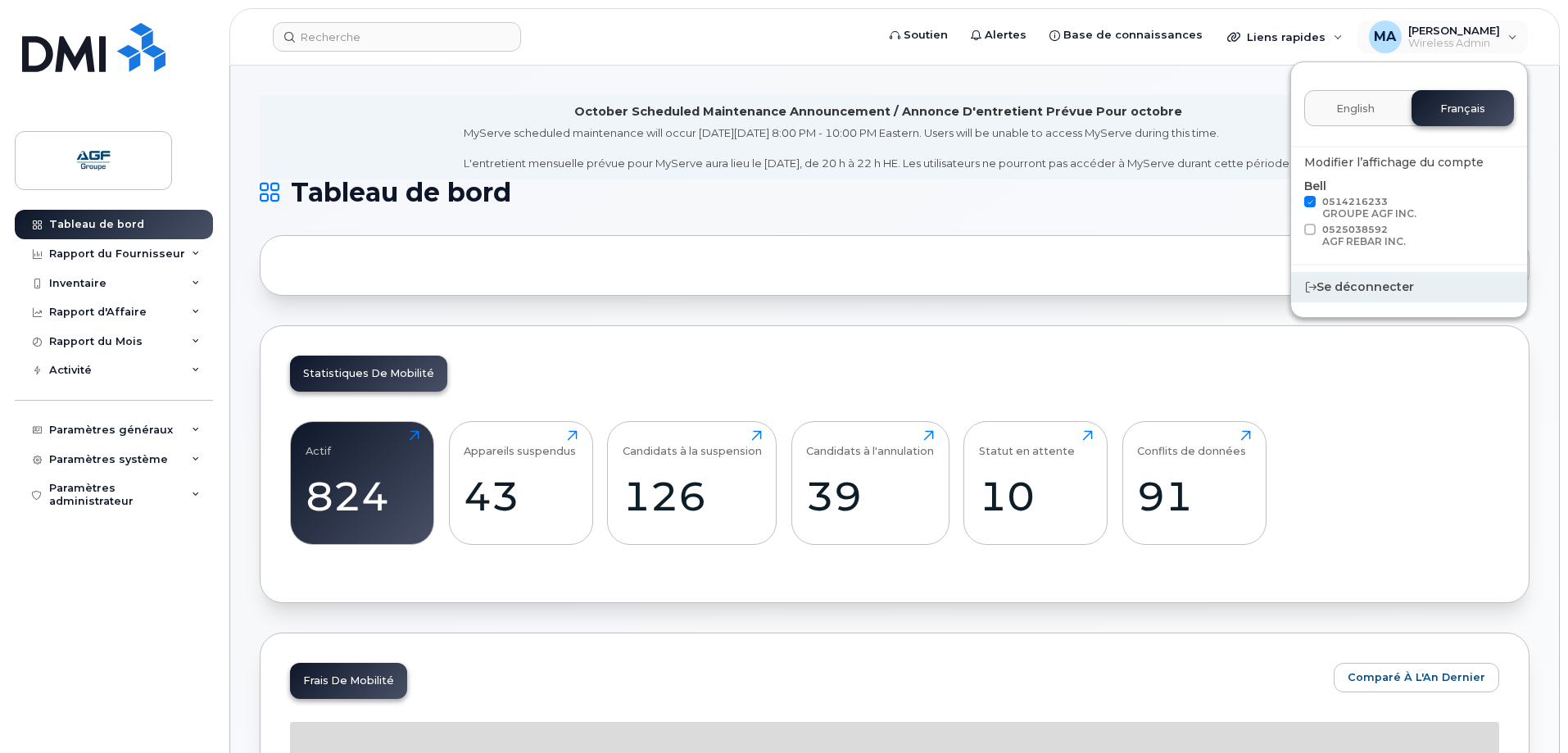
click at [1365, 287] on div "Se déconnecter" at bounding box center [1409, 287] width 236 height 31
